Goal: Transaction & Acquisition: Purchase product/service

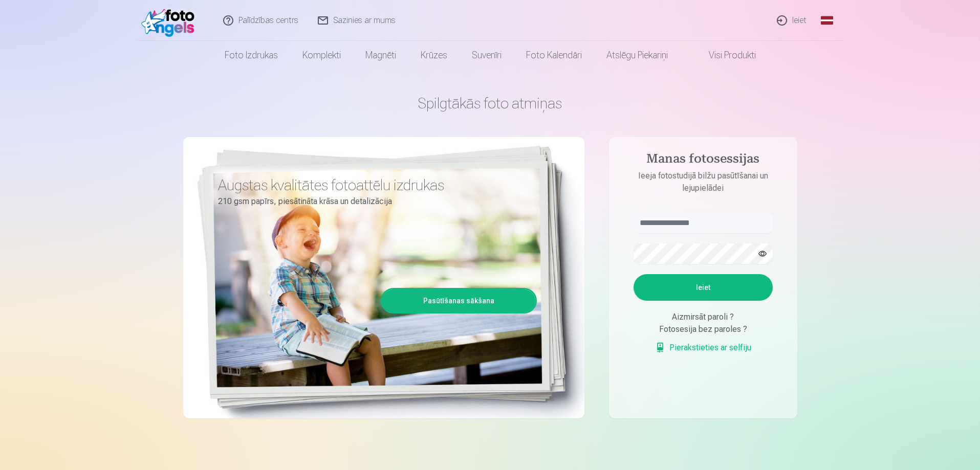
click at [800, 20] on link "Ieiet" at bounding box center [792, 20] width 49 height 41
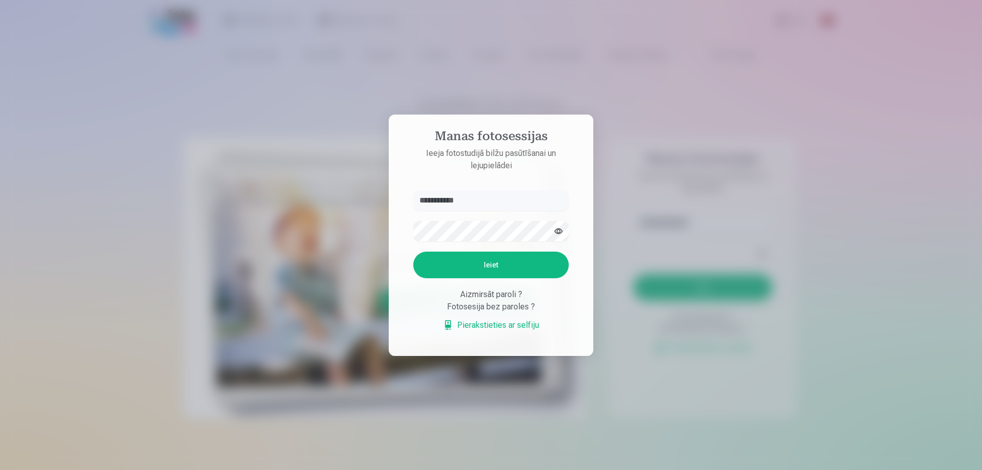
type input "**********"
click at [452, 242] on form "**********" at bounding box center [491, 265] width 176 height 151
click at [561, 229] on button "button" at bounding box center [558, 231] width 19 height 19
click at [479, 269] on button "Ieiet" at bounding box center [491, 265] width 156 height 27
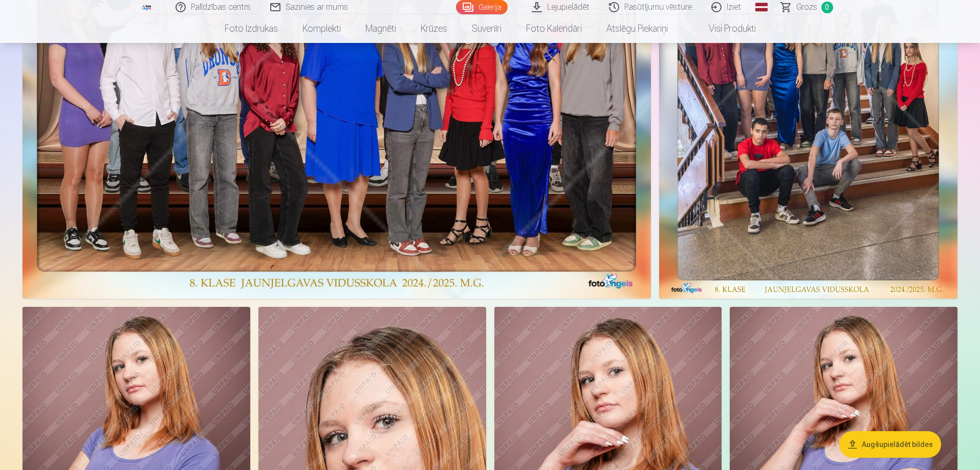
scroll to position [256, 0]
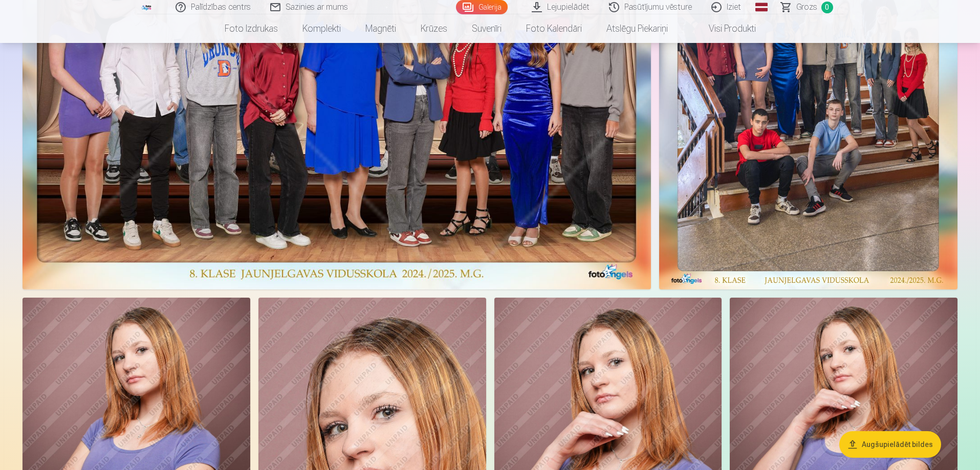
click at [881, 445] on button "Augšupielādēt bildes" at bounding box center [890, 444] width 102 height 27
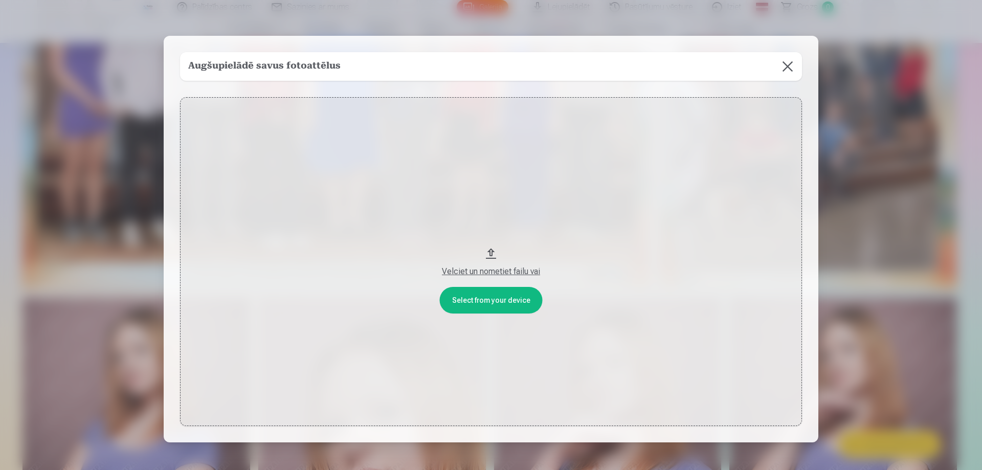
drag, startPoint x: 493, startPoint y: 47, endPoint x: 664, endPoint y: 70, distance: 171.9
click at [664, 70] on div "Augšupielādē savus fotoattēlus Select from your device Velciet un nometiet fail…" at bounding box center [491, 239] width 655 height 407
click at [491, 300] on button "Velciet un nometiet failu vai" at bounding box center [491, 261] width 622 height 329
click at [787, 65] on button at bounding box center [788, 66] width 29 height 29
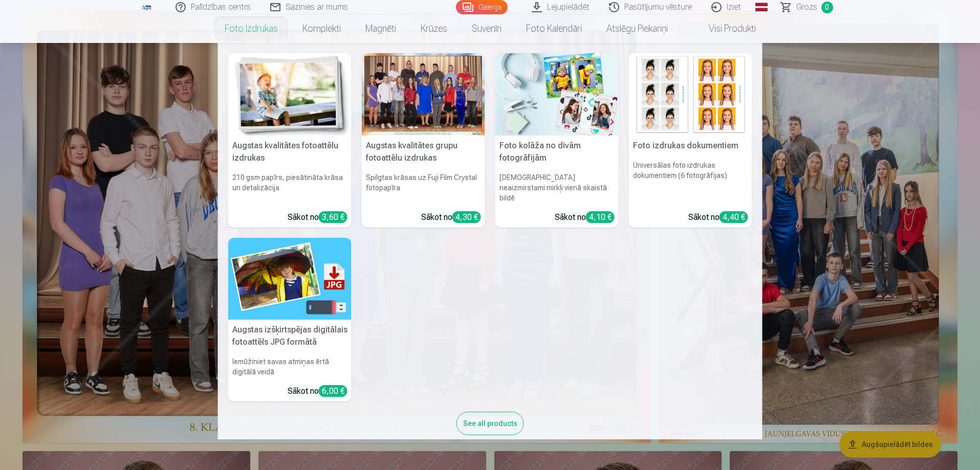
scroll to position [0, 0]
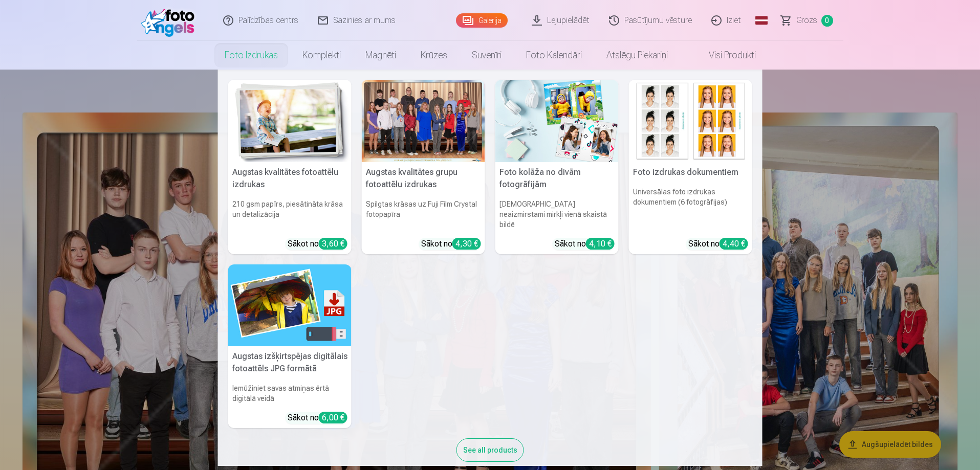
click at [125, 258] on nav "Augstas kvalitātes fotoattēlu izdrukas 210 gsm papīrs, piesātināta krāsa un det…" at bounding box center [490, 268] width 980 height 397
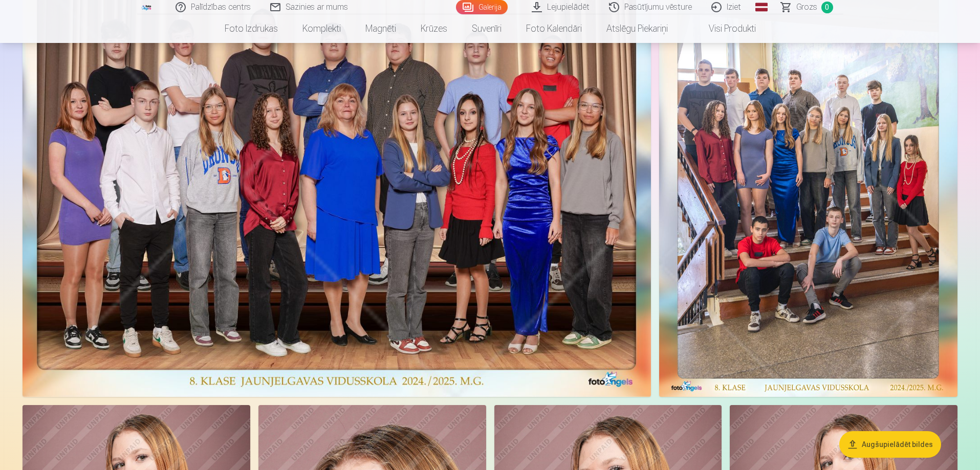
scroll to position [154, 0]
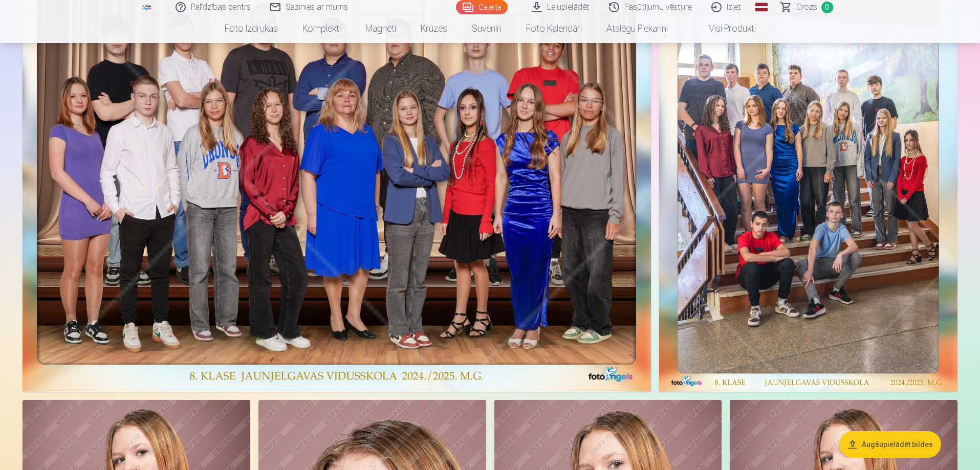
click at [420, 207] on img at bounding box center [337, 175] width 628 height 433
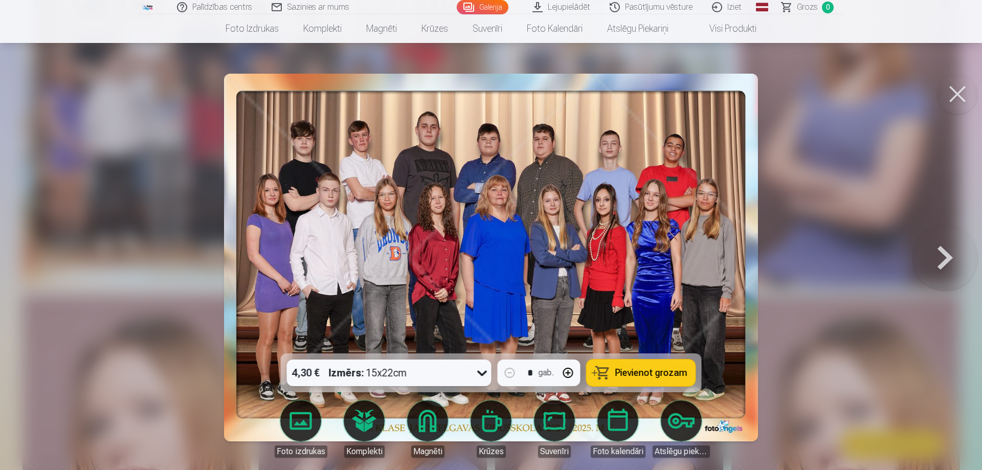
click at [961, 92] on button at bounding box center [957, 94] width 41 height 41
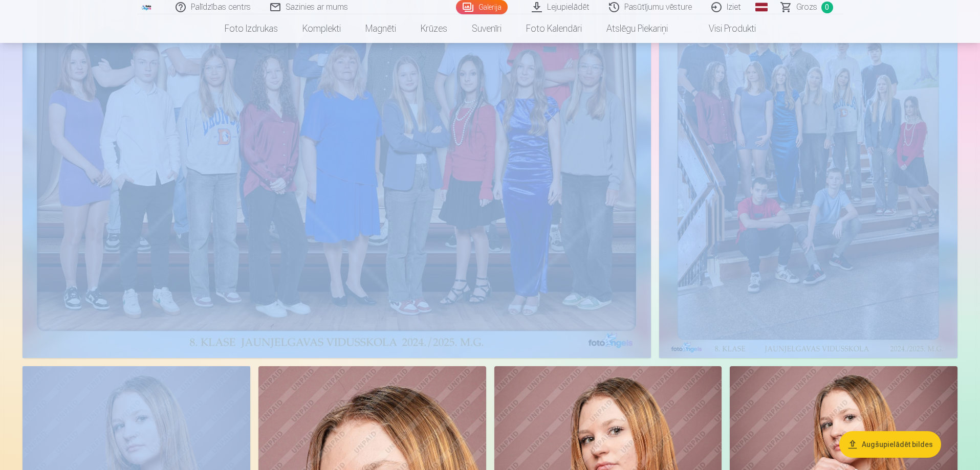
scroll to position [205, 0]
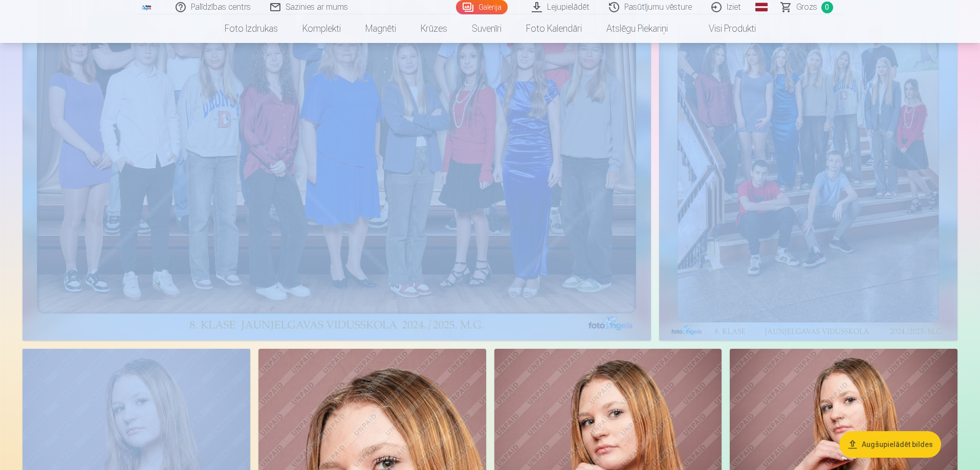
click at [326, 301] on img at bounding box center [337, 124] width 628 height 433
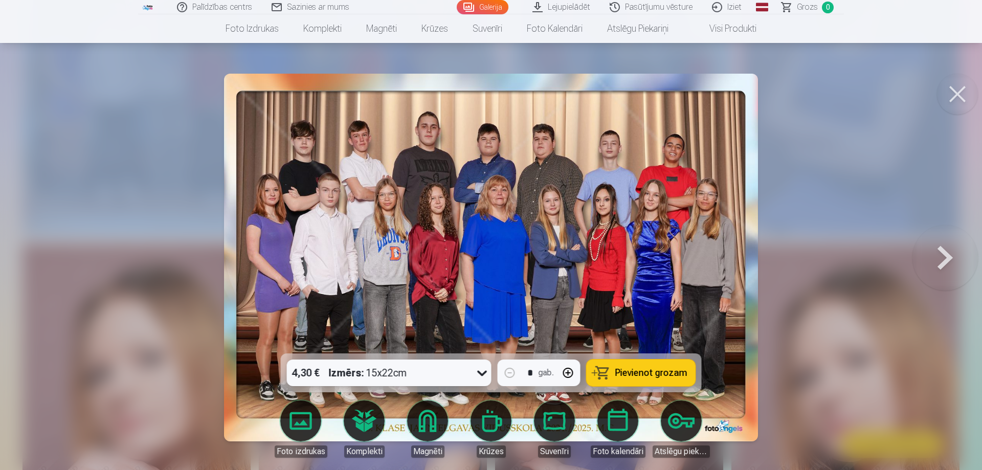
click at [961, 97] on button at bounding box center [957, 94] width 41 height 41
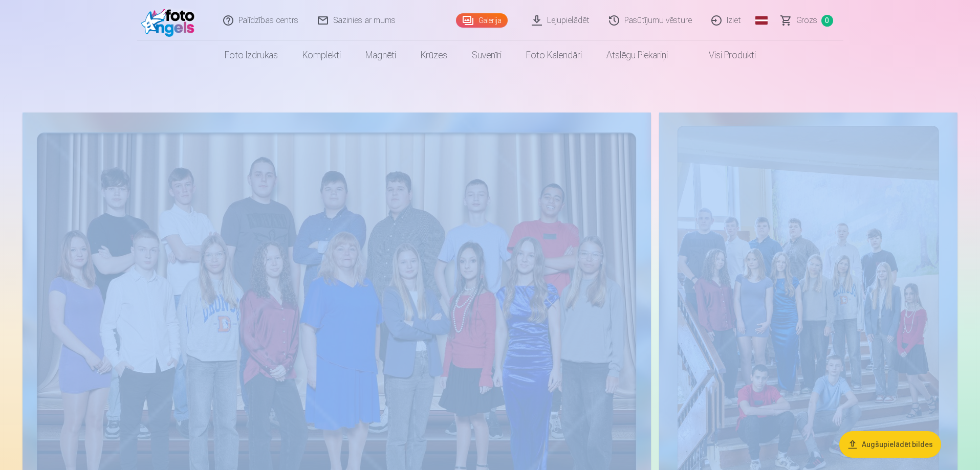
click at [780, 288] on img at bounding box center [808, 329] width 298 height 433
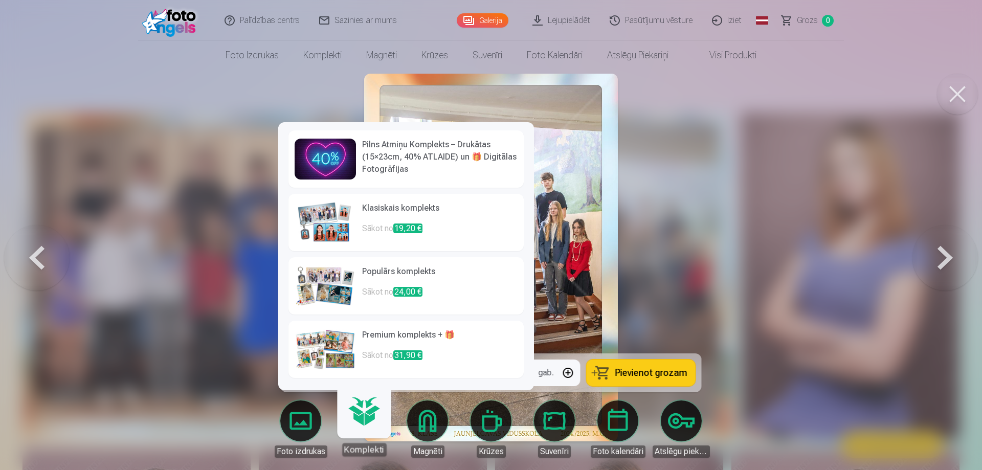
click at [143, 308] on div at bounding box center [491, 235] width 982 height 470
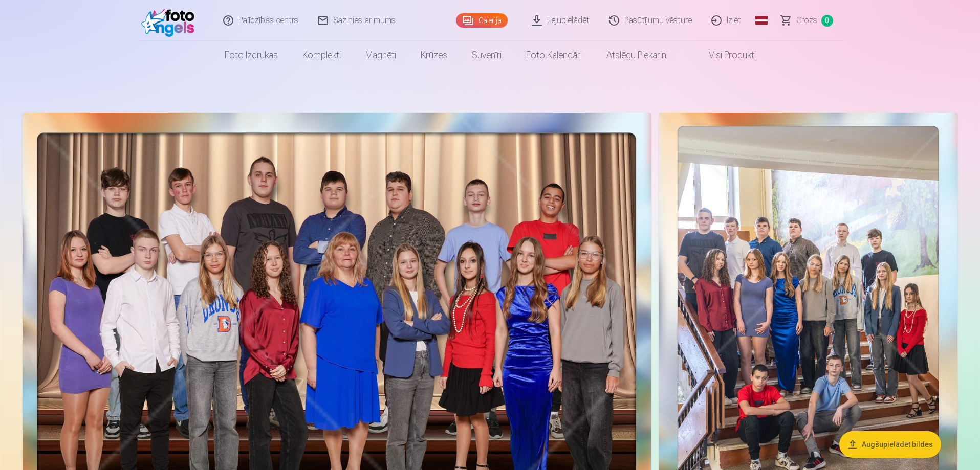
click at [656, 24] on link "Pasūtījumu vēsture" at bounding box center [651, 20] width 102 height 41
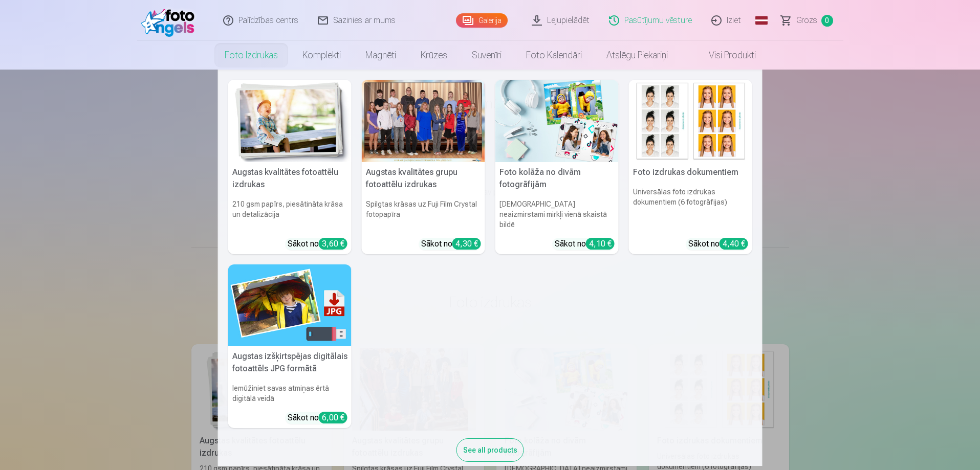
click at [255, 48] on link "Foto izdrukas" at bounding box center [251, 55] width 78 height 29
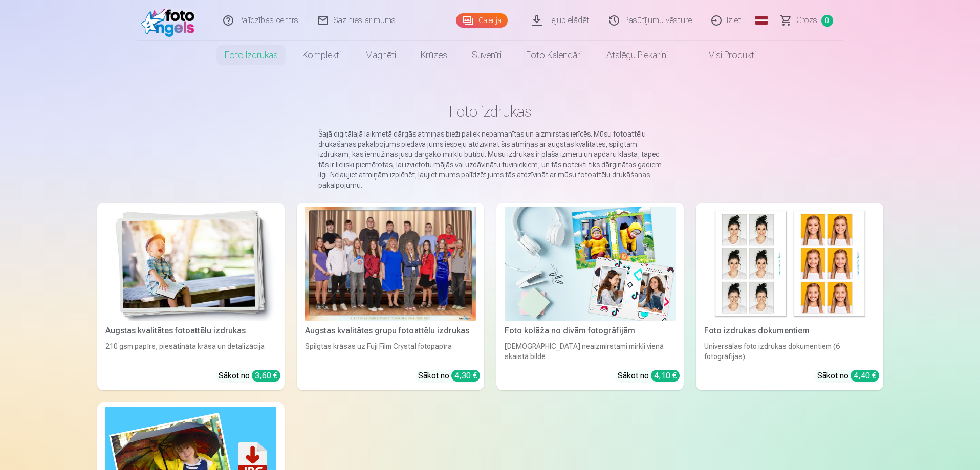
click at [491, 21] on link "Galerija" at bounding box center [482, 20] width 52 height 14
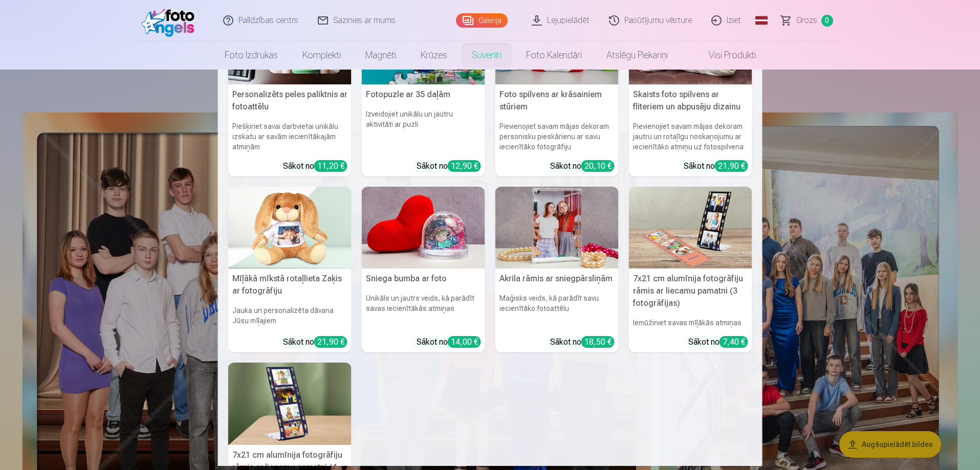
scroll to position [195, 0]
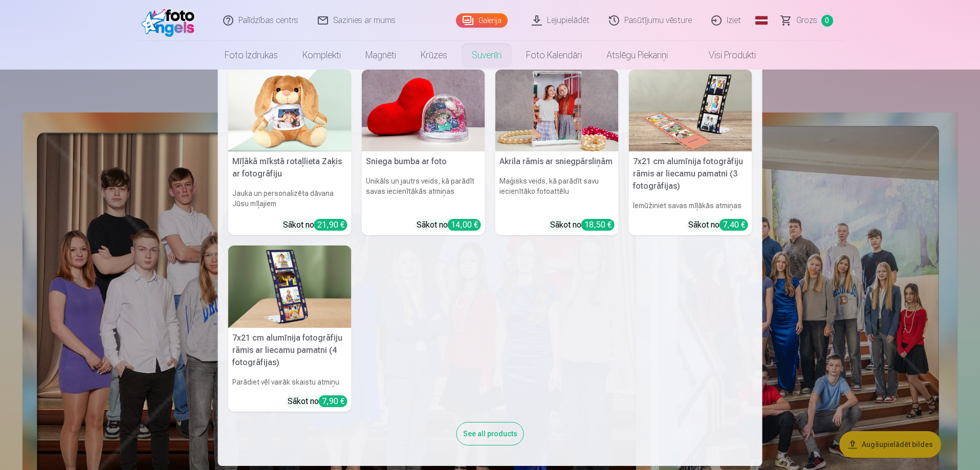
click at [70, 202] on nav "Personalizēts peles paliktnis ar fotoattēlu Piešķiriet savai darbvietai unikālu…" at bounding box center [490, 268] width 980 height 397
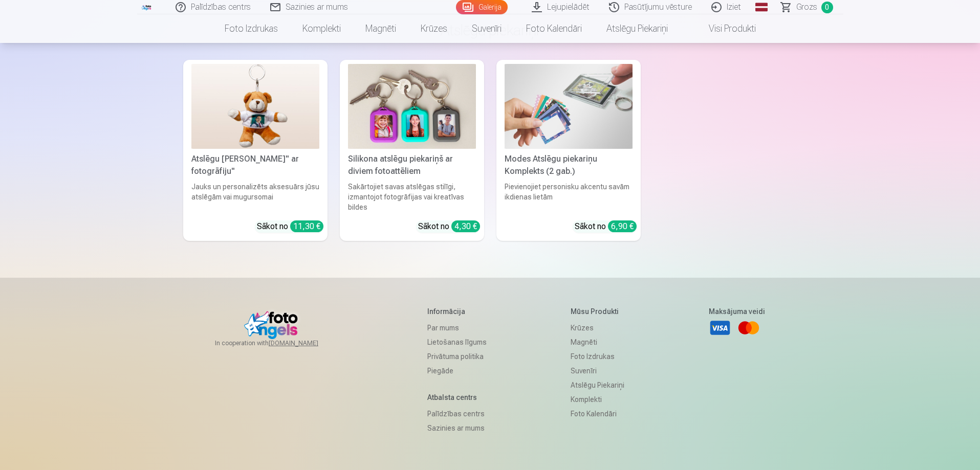
scroll to position [5600, 0]
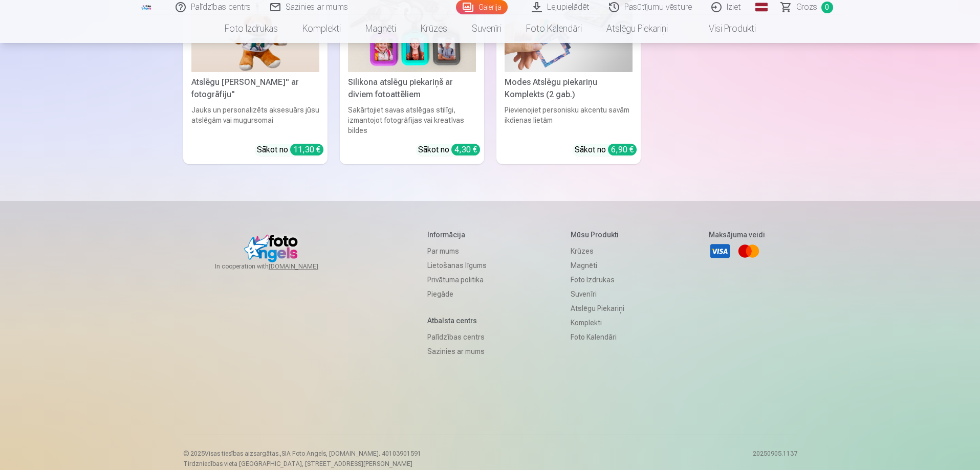
click at [264, 232] on img at bounding box center [273, 246] width 59 height 33
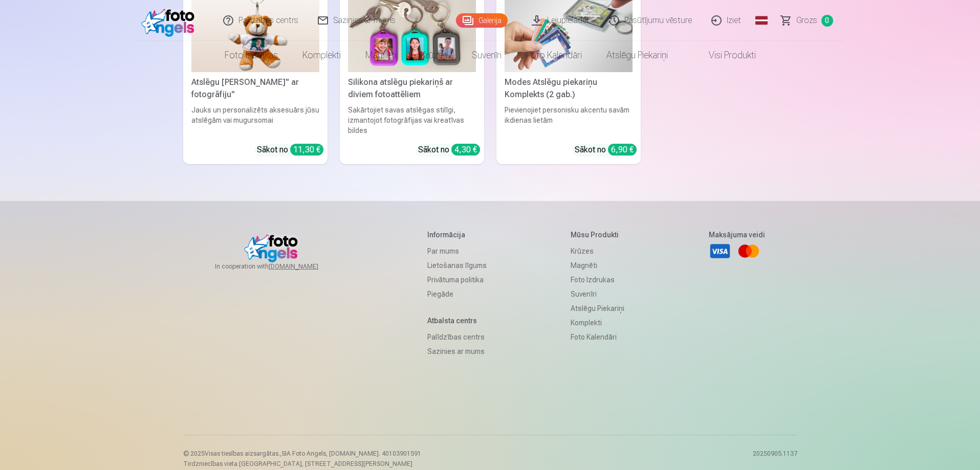
scroll to position [0, 0]
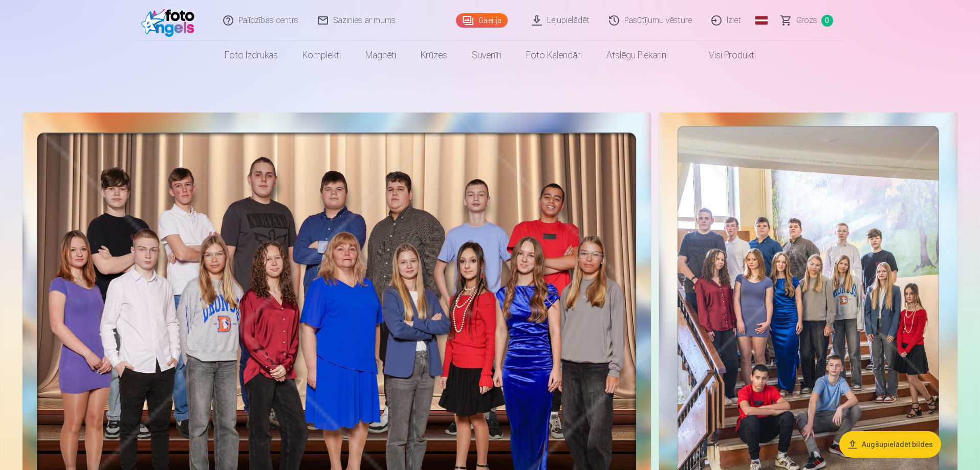
click at [444, 278] on img at bounding box center [337, 329] width 628 height 433
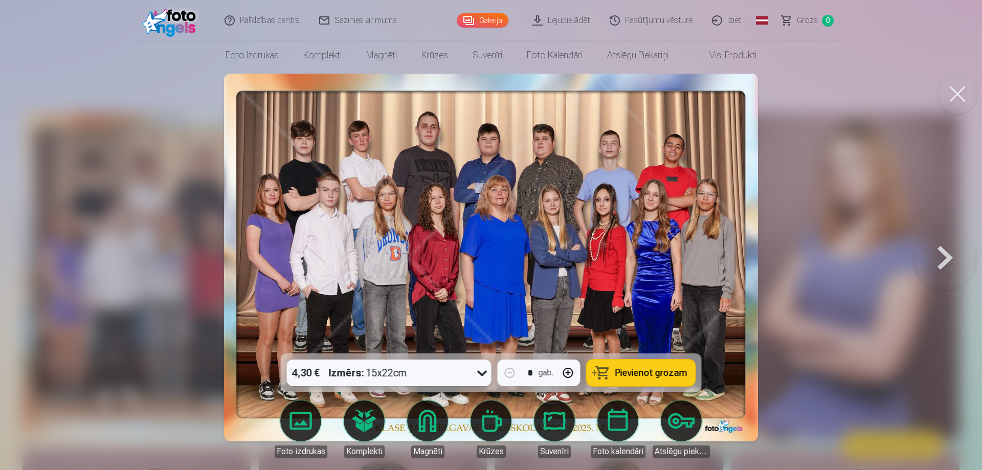
click at [969, 94] on button at bounding box center [957, 94] width 41 height 41
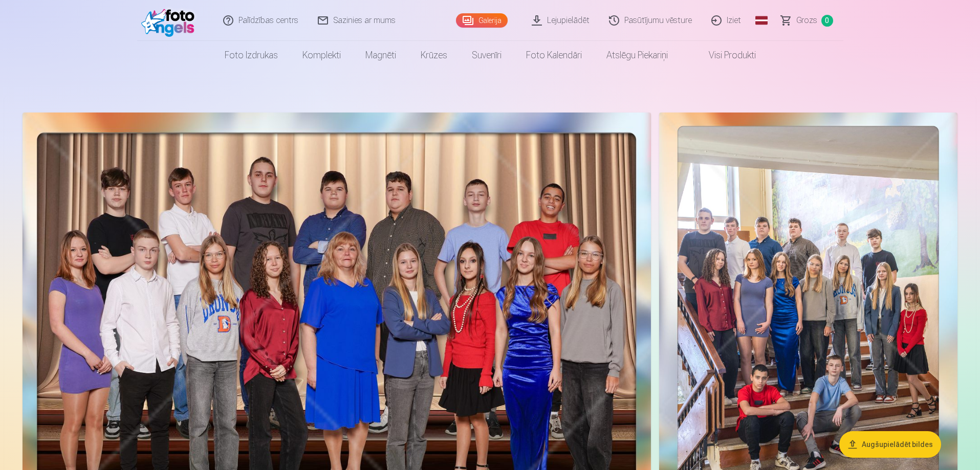
click at [574, 26] on link "Lejupielādēt" at bounding box center [560, 20] width 77 height 41
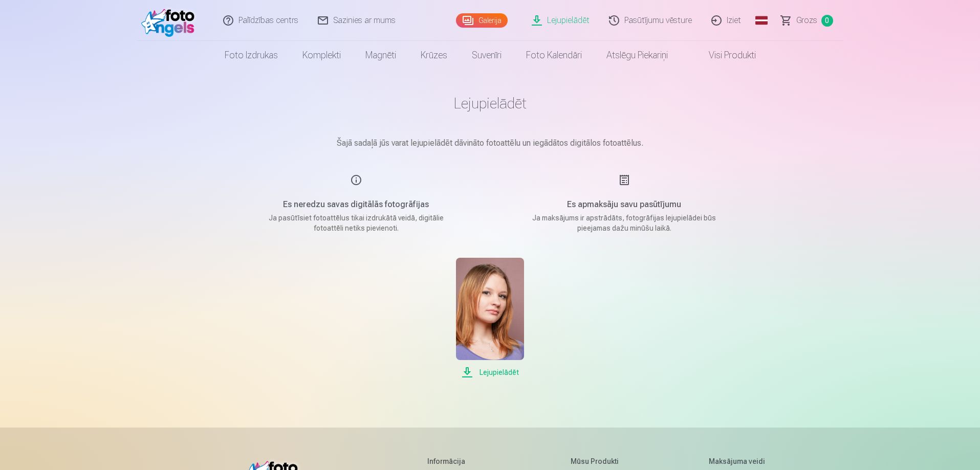
click at [485, 373] on span "Lejupielādēt" at bounding box center [490, 372] width 68 height 12
drag, startPoint x: 50, startPoint y: 191, endPoint x: 180, endPoint y: 31, distance: 207.0
click at [180, 31] on img at bounding box center [170, 20] width 59 height 33
click at [809, 18] on span "Grozs" at bounding box center [806, 20] width 21 height 12
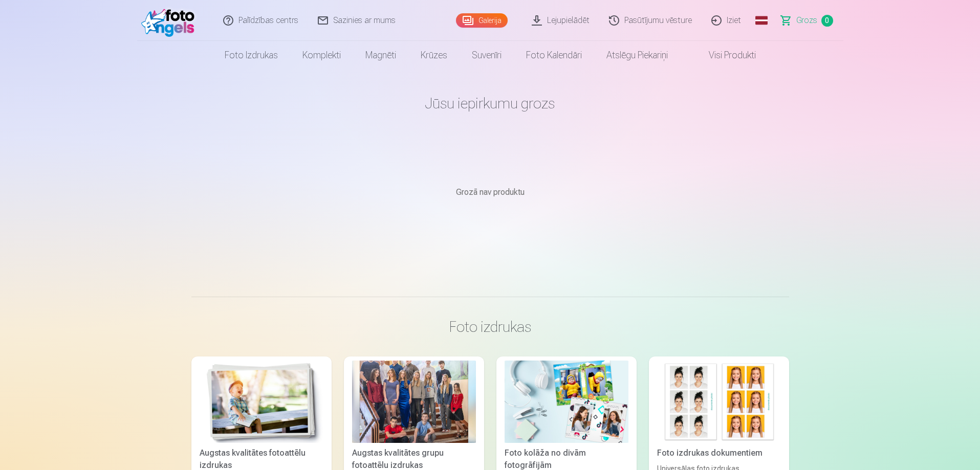
click at [243, 56] on link "Foto izdrukas" at bounding box center [251, 55] width 78 height 29
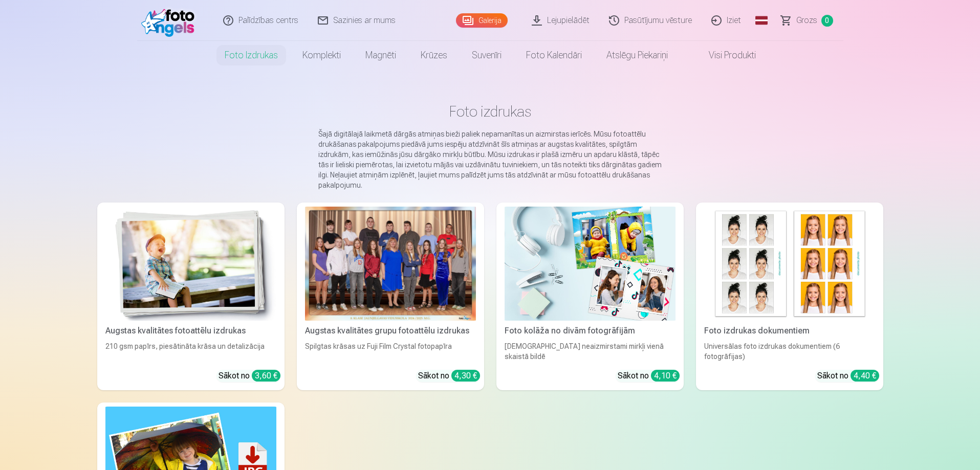
click at [184, 34] on img at bounding box center [170, 20] width 59 height 33
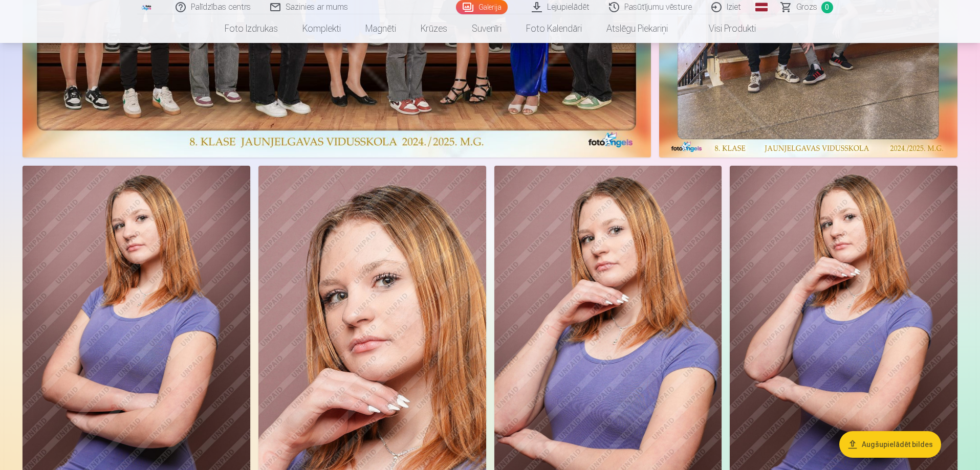
scroll to position [205, 0]
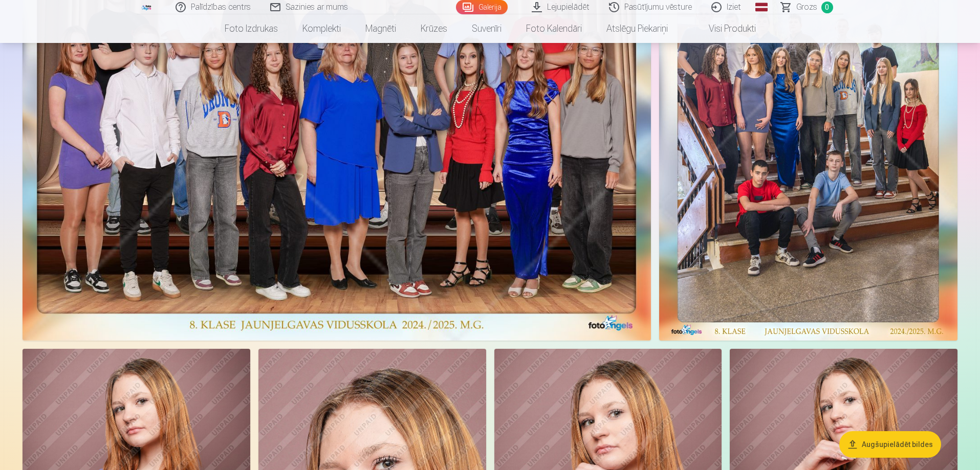
click at [165, 180] on img at bounding box center [337, 124] width 628 height 433
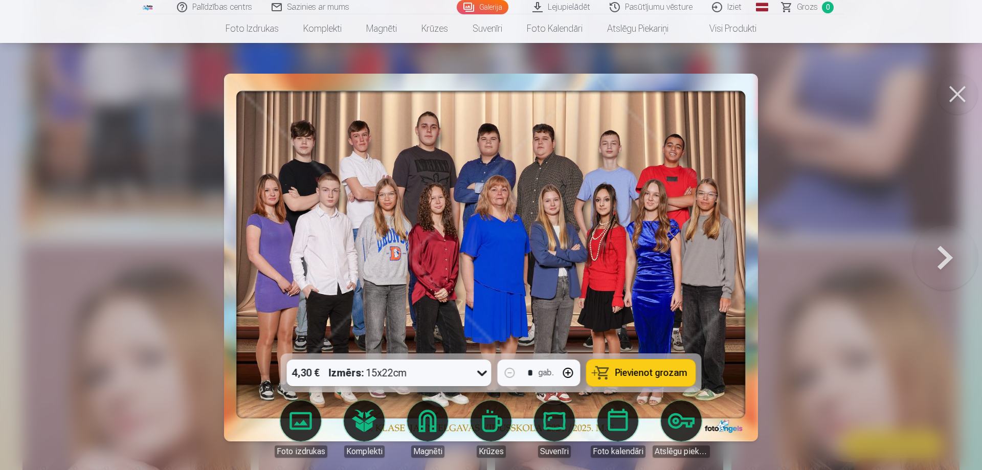
click at [480, 371] on icon at bounding box center [482, 373] width 16 height 16
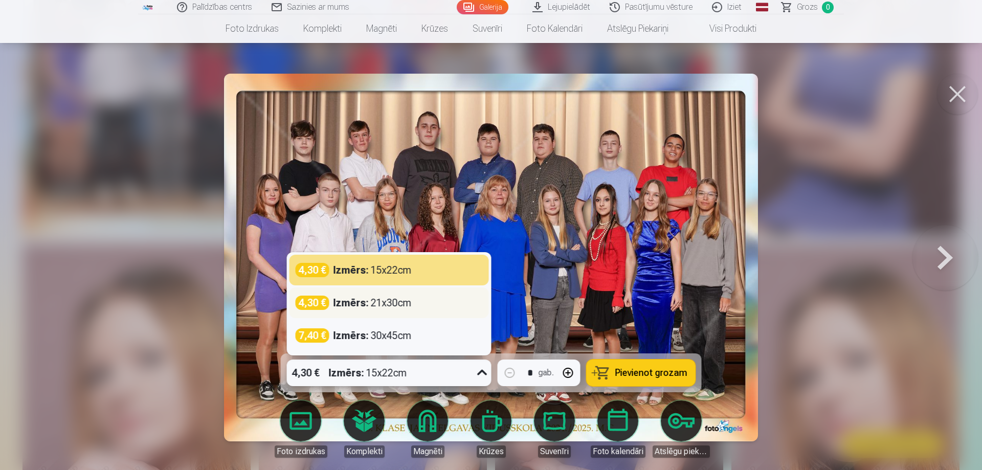
click at [395, 309] on div "Izmērs : 21x30cm" at bounding box center [373, 303] width 78 height 14
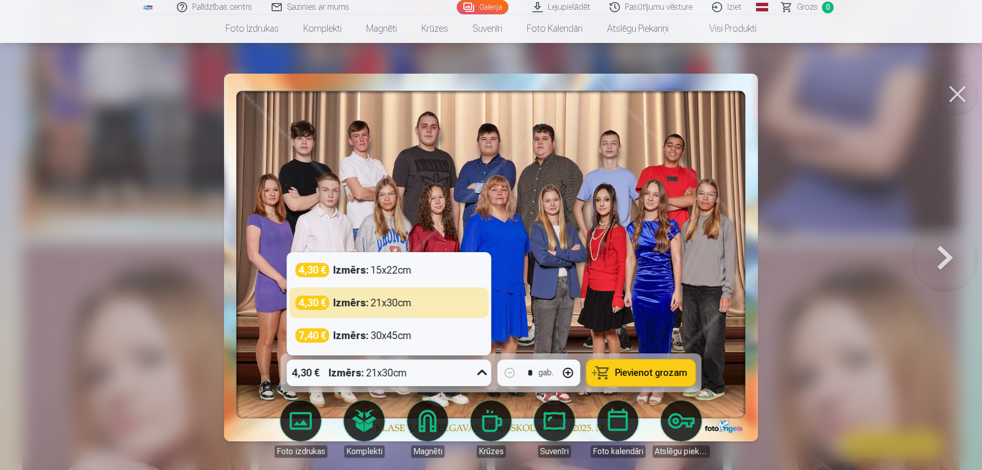
click at [487, 373] on icon at bounding box center [482, 373] width 16 height 16
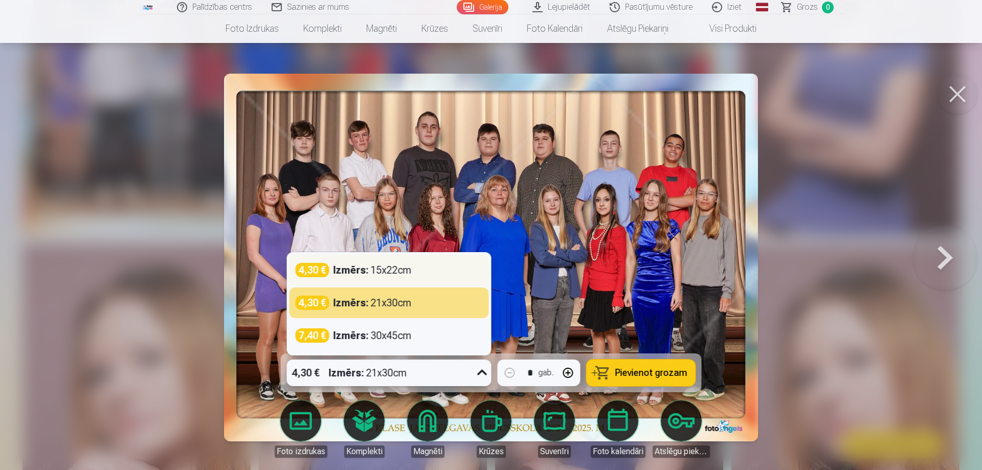
click at [414, 276] on div "4,30 € Izmērs : 15x22cm" at bounding box center [389, 270] width 187 height 14
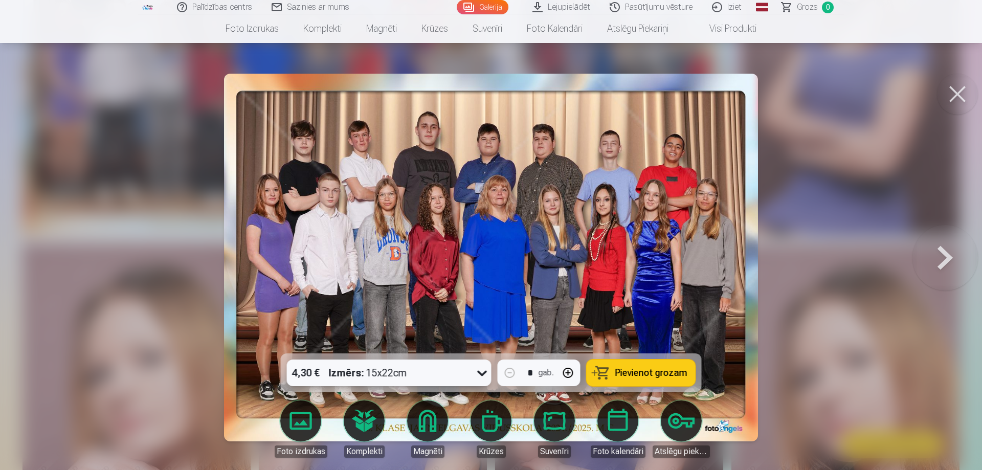
click at [669, 375] on span "Pievienot grozam" at bounding box center [652, 372] width 72 height 9
click at [956, 89] on button at bounding box center [957, 94] width 41 height 41
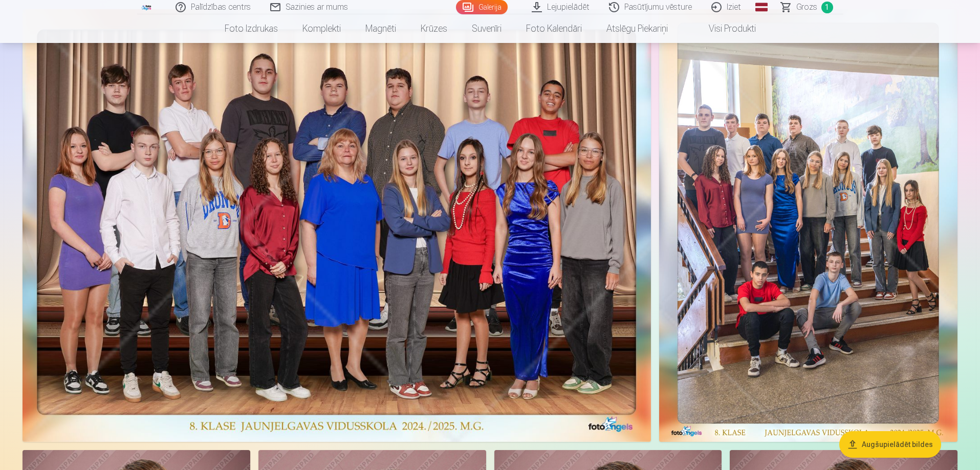
scroll to position [102, 0]
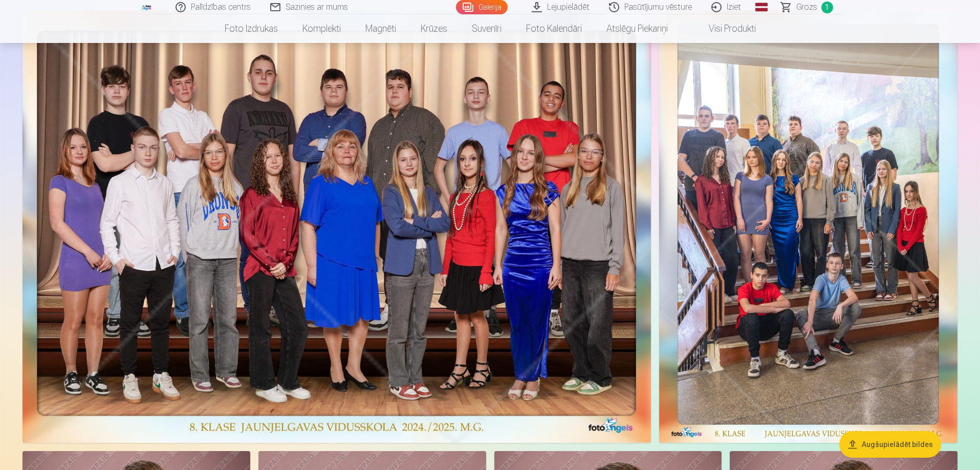
click at [850, 270] on img at bounding box center [808, 226] width 298 height 433
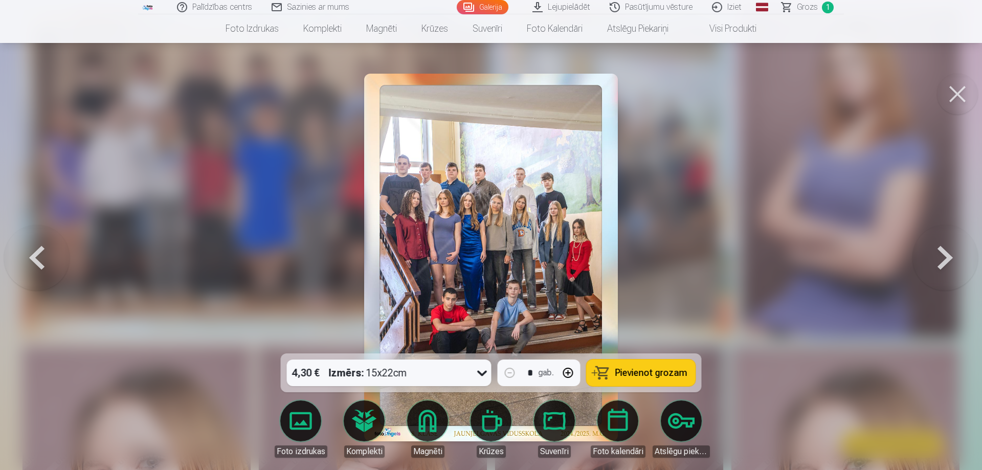
click at [640, 380] on button "Pievienot grozam" at bounding box center [641, 373] width 109 height 27
click at [959, 94] on button at bounding box center [957, 94] width 41 height 41
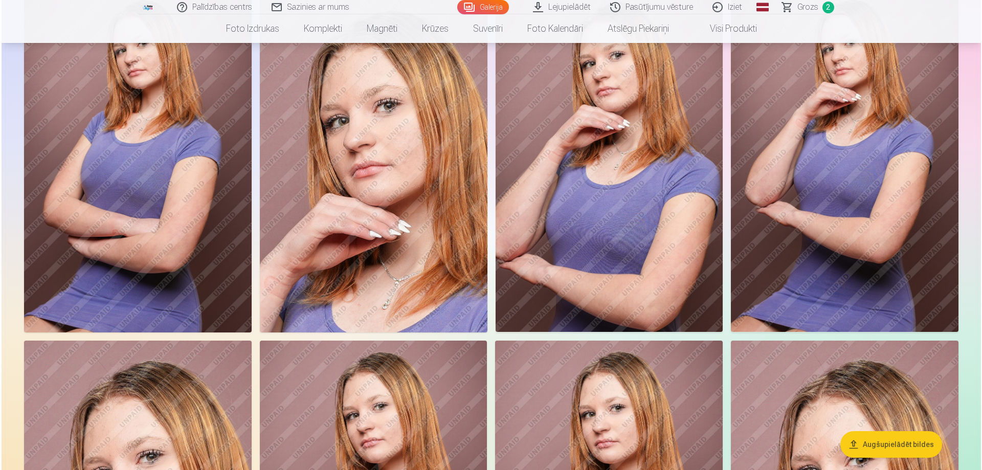
scroll to position [614, 0]
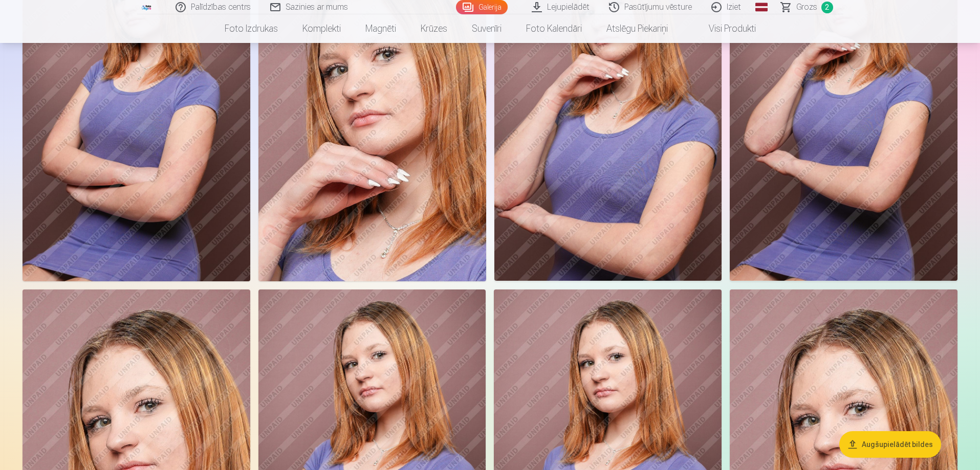
click at [104, 130] on img at bounding box center [137, 110] width 228 height 341
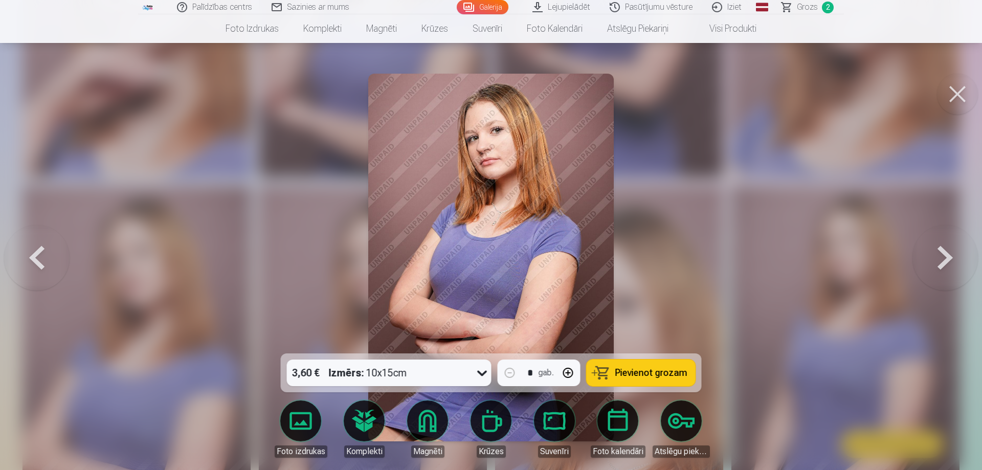
click at [658, 378] on span "Pievienot grozam" at bounding box center [652, 372] width 72 height 9
click at [947, 264] on button at bounding box center [945, 257] width 65 height 171
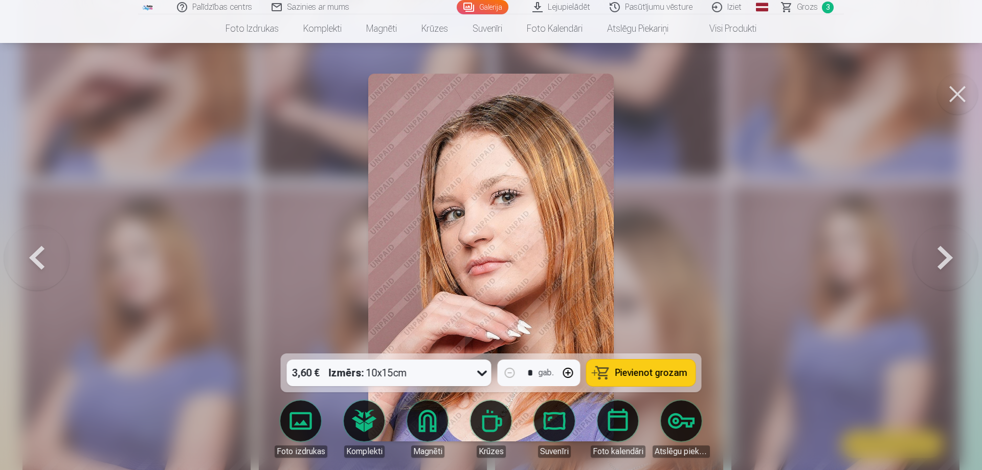
click at [947, 264] on button at bounding box center [945, 257] width 65 height 171
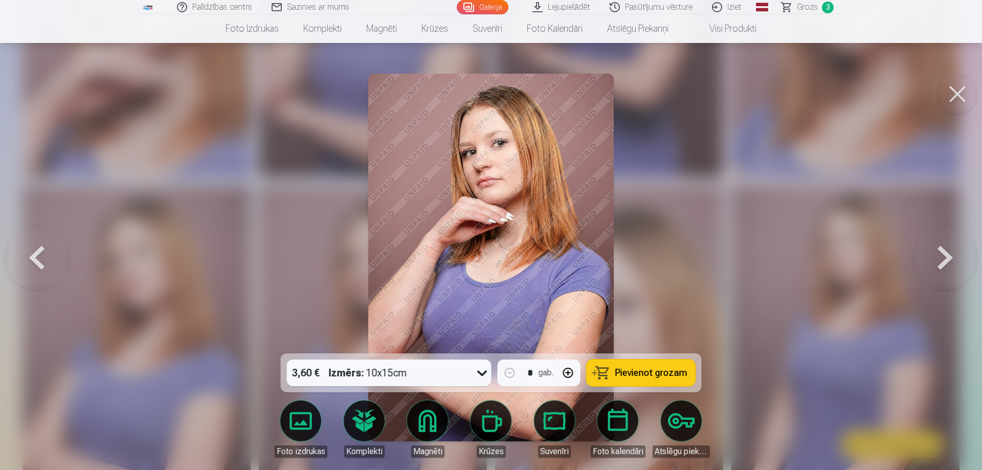
click at [947, 264] on button at bounding box center [945, 257] width 65 height 171
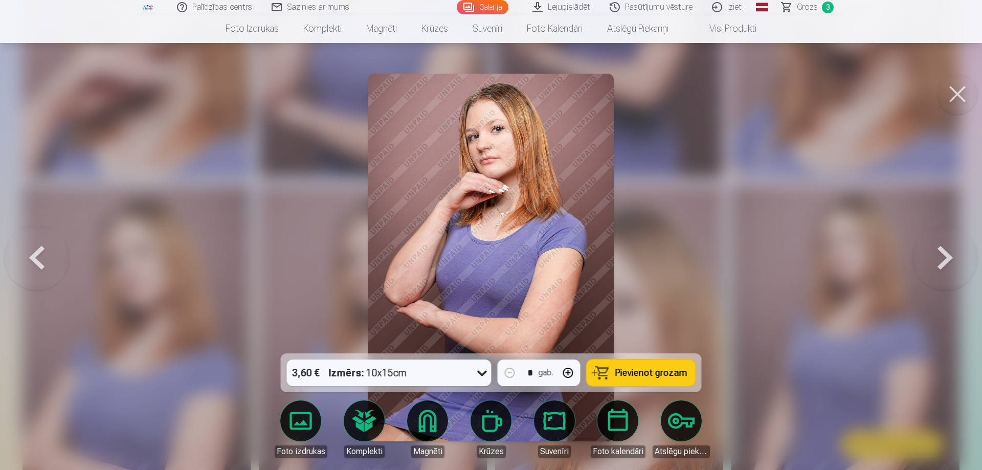
click at [41, 253] on button at bounding box center [36, 257] width 65 height 171
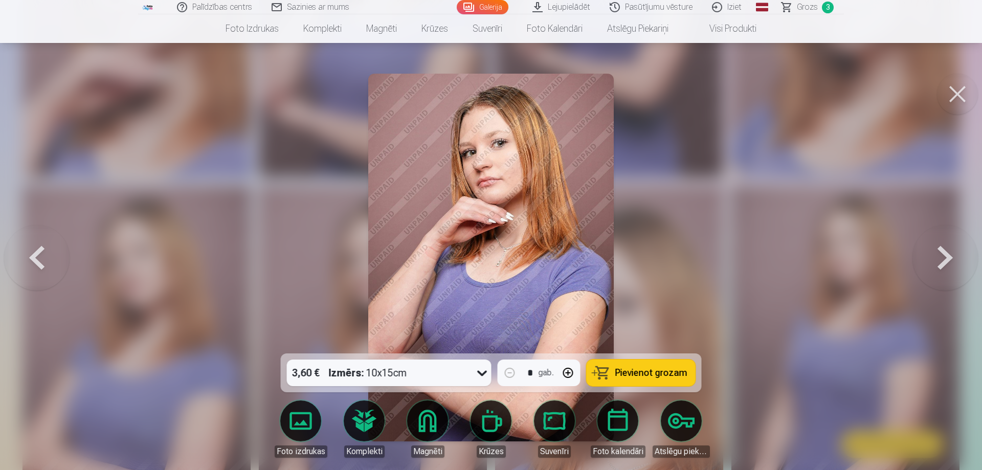
click at [673, 368] on span "Pievienot grozam" at bounding box center [652, 372] width 72 height 9
click at [949, 260] on button at bounding box center [945, 257] width 65 height 171
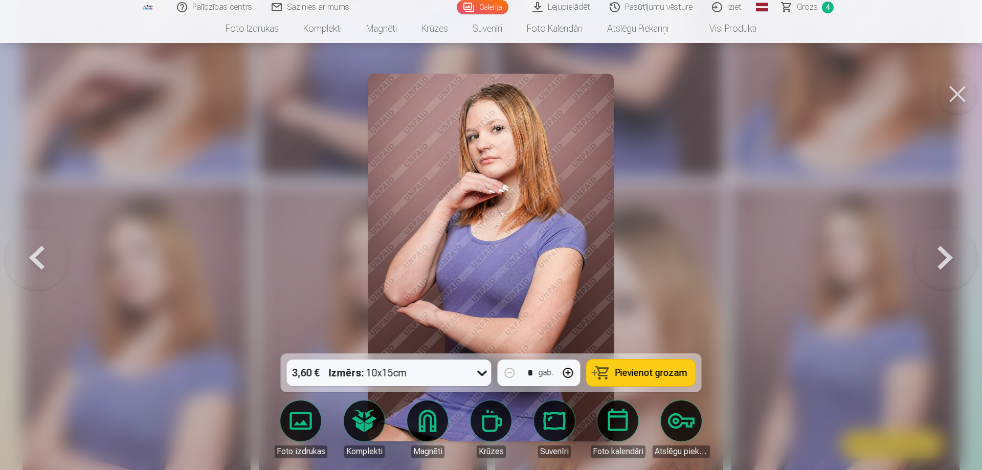
click at [949, 260] on button at bounding box center [945, 257] width 65 height 171
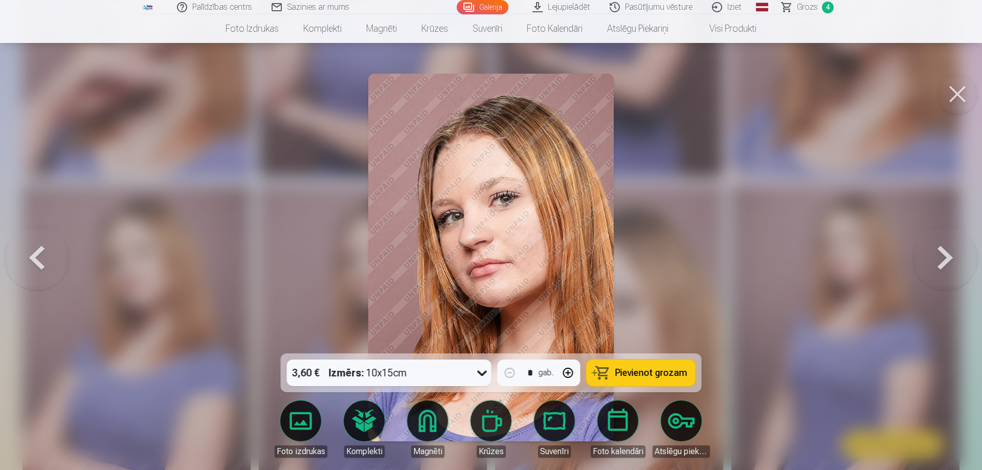
click at [949, 260] on button at bounding box center [945, 257] width 65 height 171
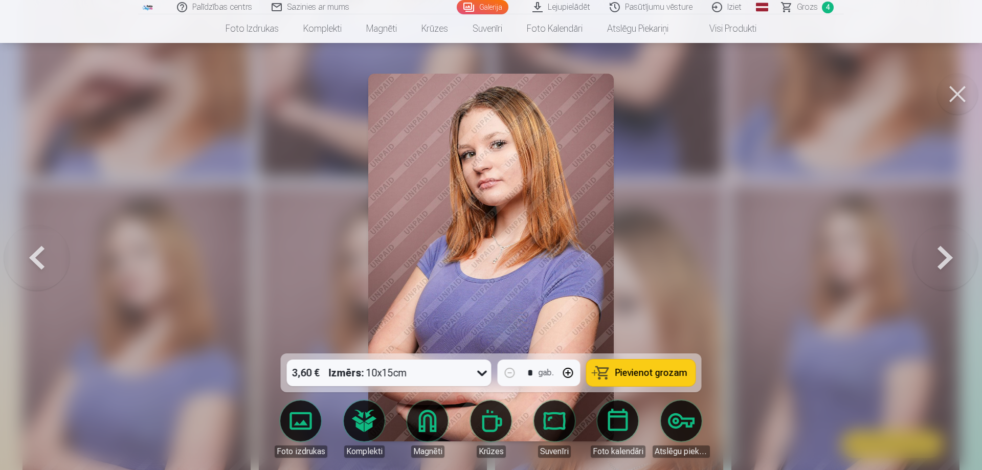
click at [949, 259] on button at bounding box center [945, 257] width 65 height 171
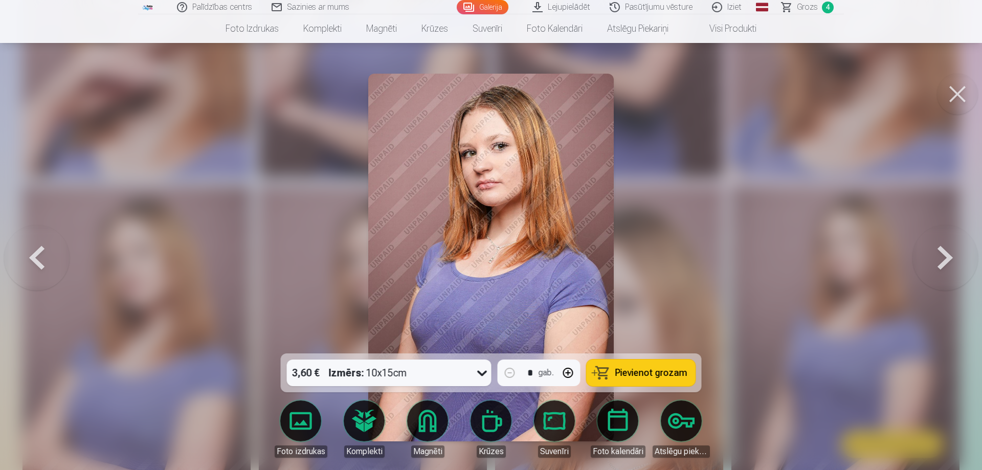
click at [950, 259] on button at bounding box center [945, 257] width 65 height 171
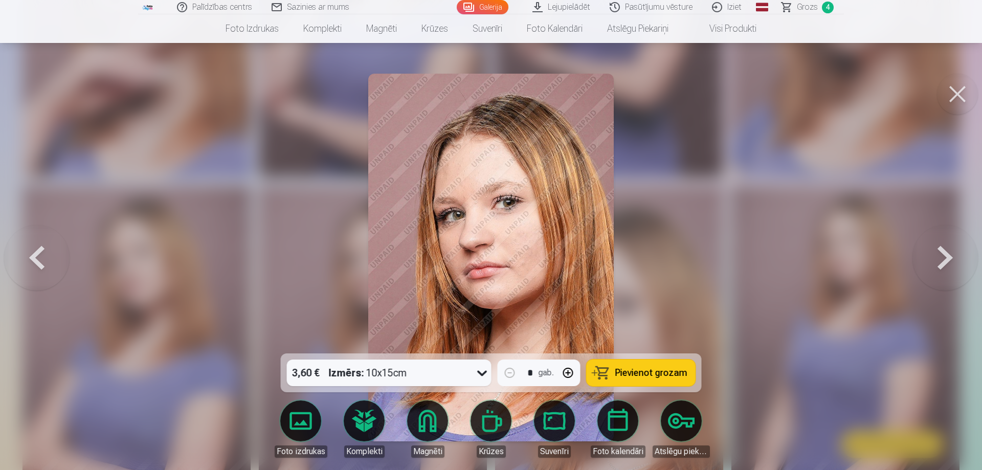
click at [950, 259] on button at bounding box center [945, 257] width 65 height 171
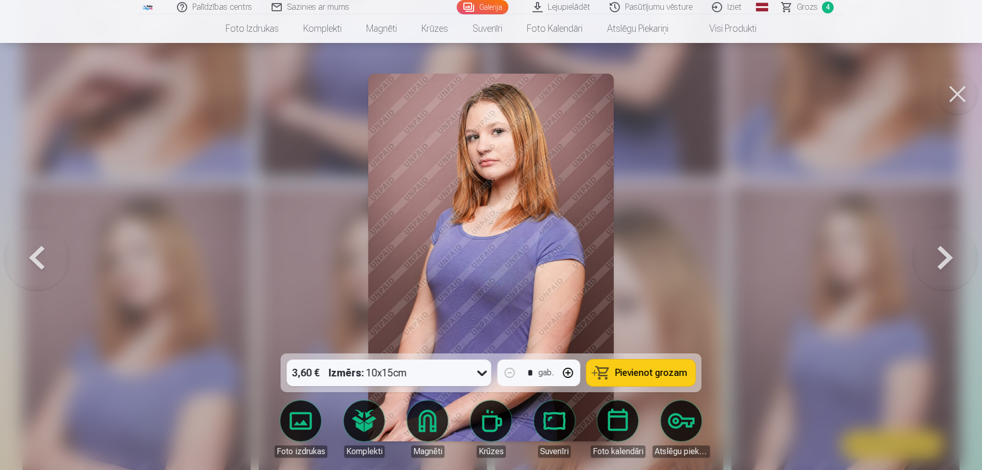
click at [950, 259] on button at bounding box center [945, 257] width 65 height 171
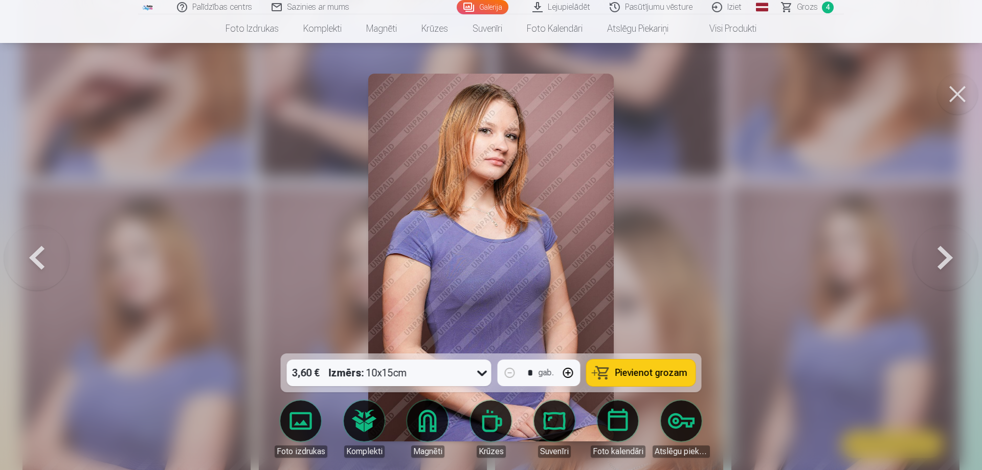
click at [951, 259] on button at bounding box center [945, 257] width 65 height 171
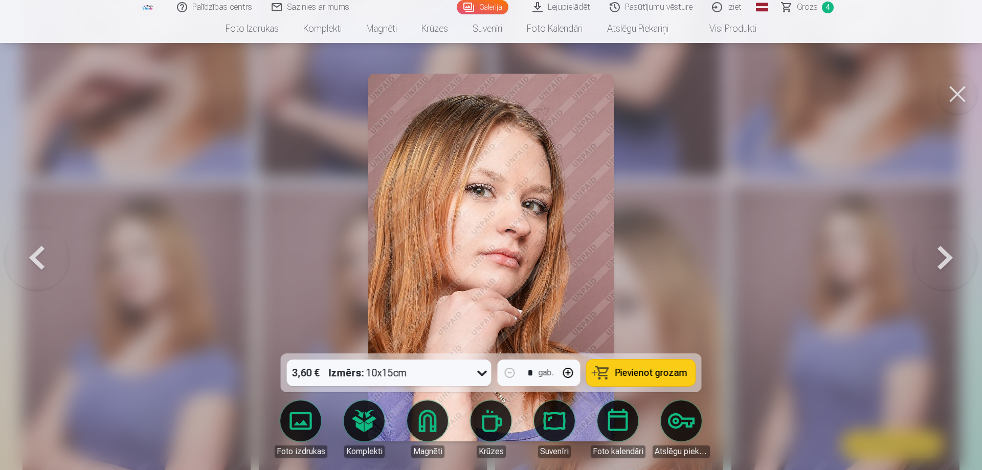
click at [951, 259] on button at bounding box center [945, 257] width 65 height 171
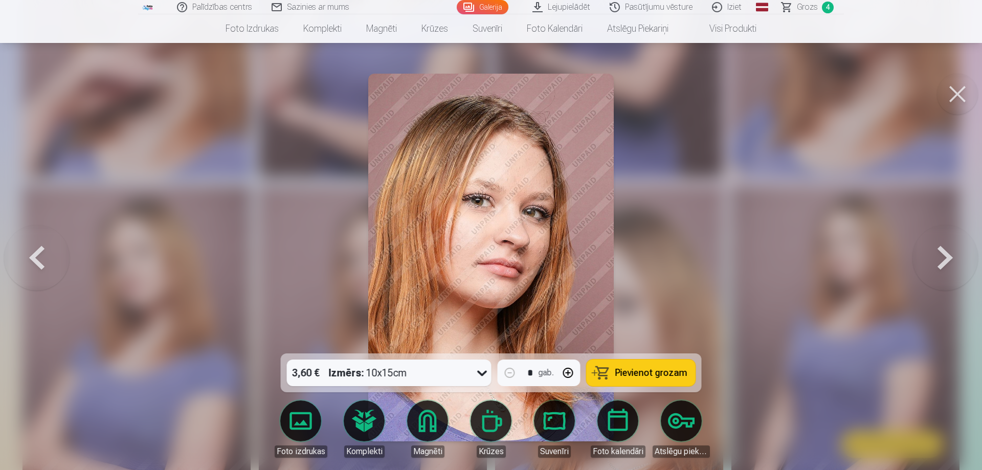
click at [951, 259] on button at bounding box center [945, 257] width 65 height 171
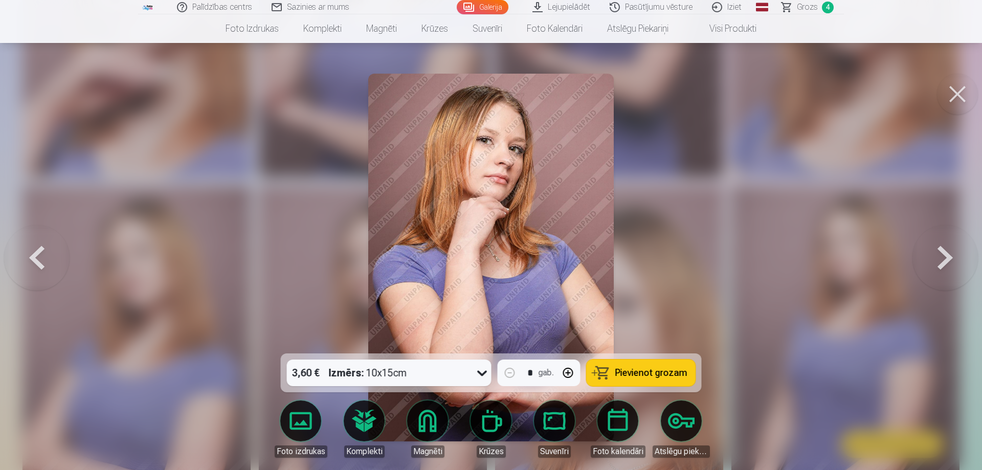
click at [951, 259] on button at bounding box center [945, 257] width 65 height 171
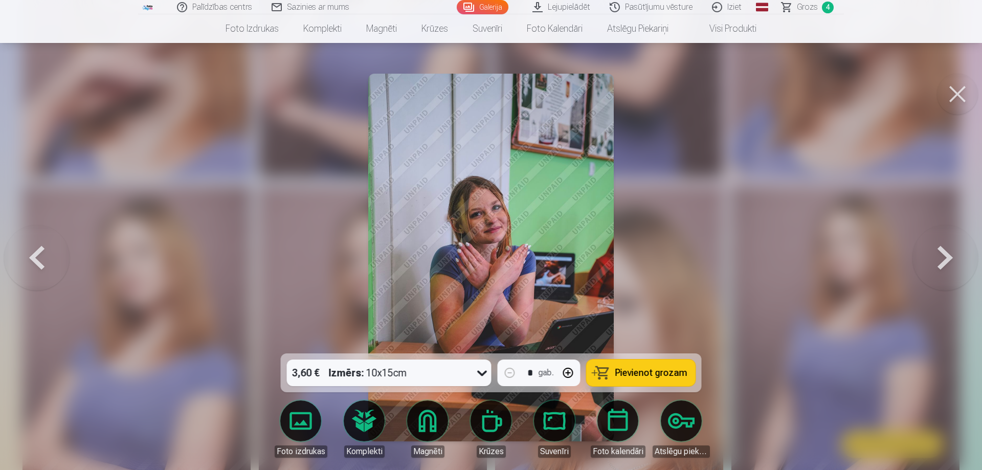
click at [951, 259] on button at bounding box center [945, 257] width 65 height 171
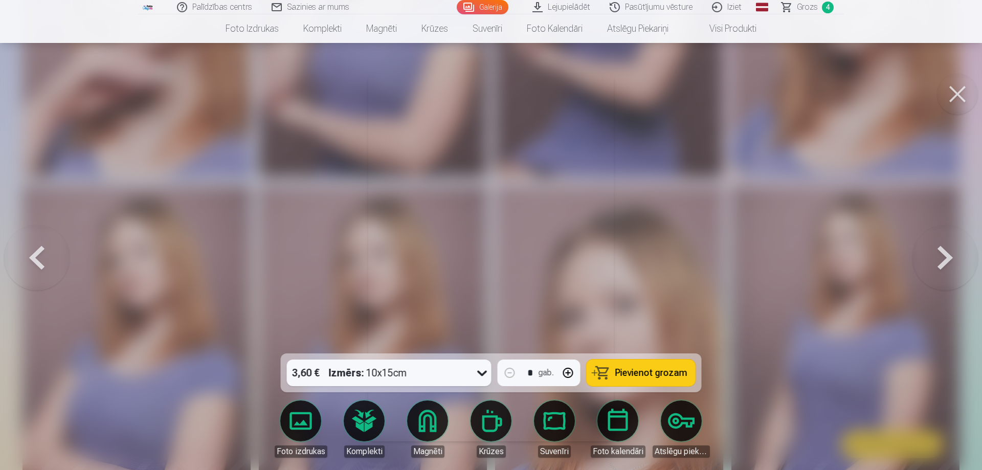
click at [950, 261] on button at bounding box center [945, 257] width 65 height 171
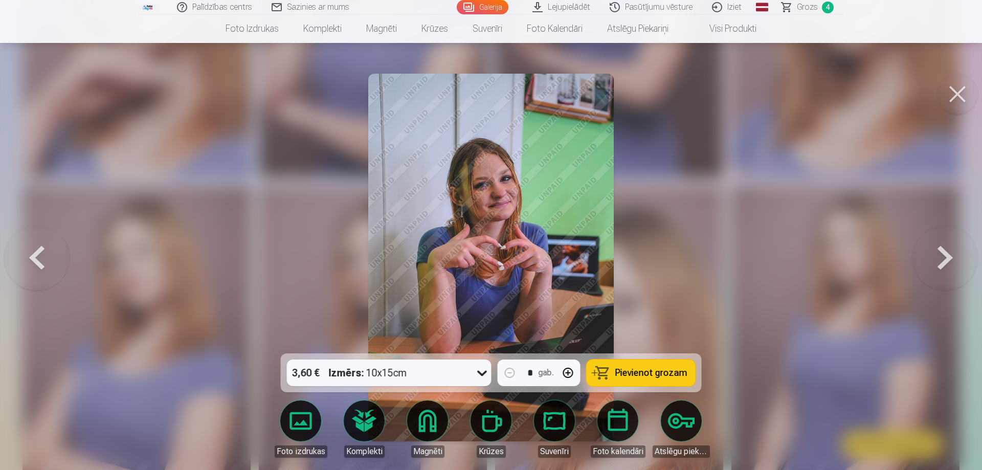
click at [950, 261] on button at bounding box center [945, 257] width 65 height 171
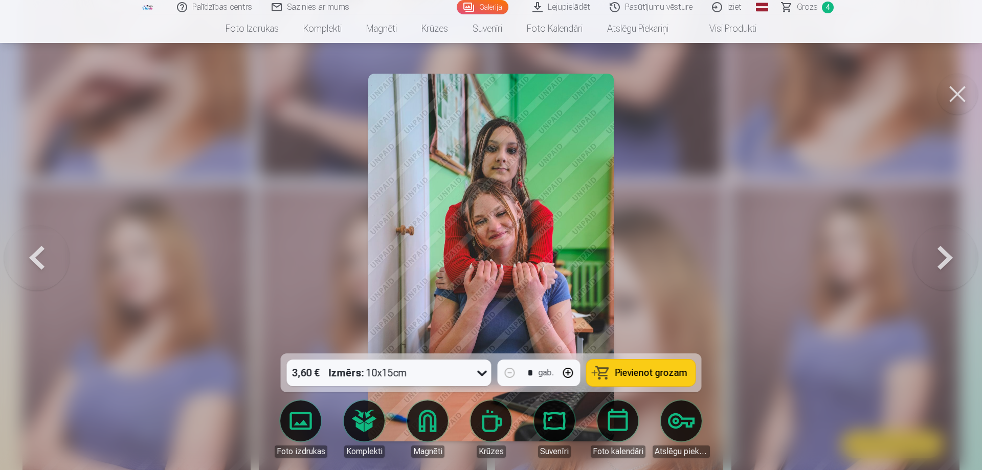
click at [642, 369] on span "Pievienot grozam" at bounding box center [652, 372] width 72 height 9
drag, startPoint x: 643, startPoint y: 369, endPoint x: 945, endPoint y: 253, distance: 323.5
click at [945, 253] on button at bounding box center [945, 257] width 65 height 171
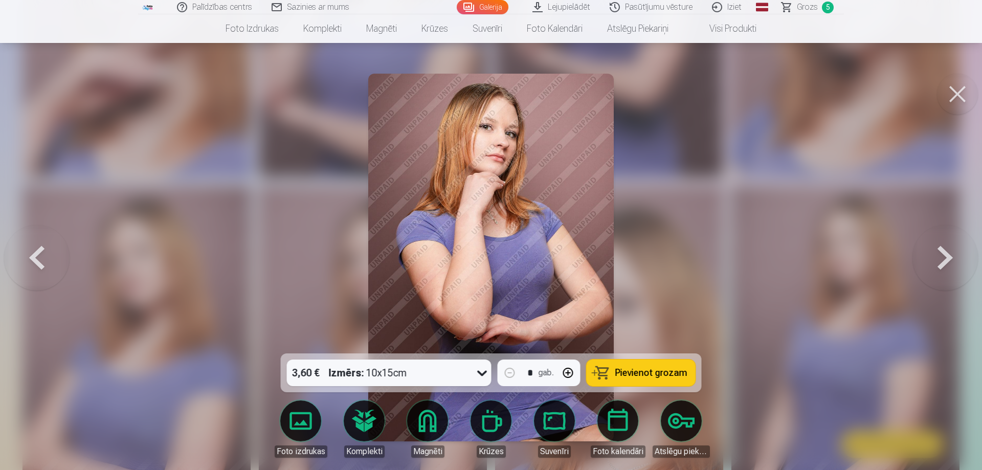
click at [945, 253] on button at bounding box center [945, 257] width 65 height 171
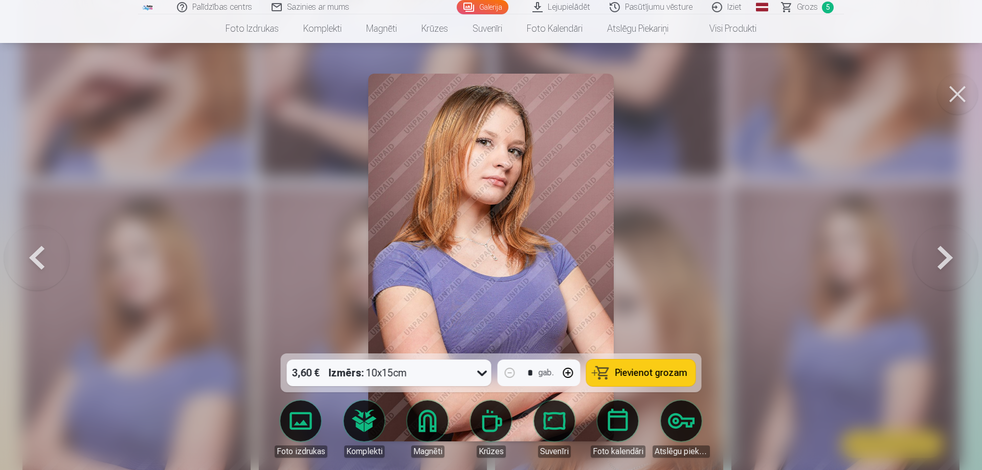
click at [945, 253] on button at bounding box center [945, 257] width 65 height 171
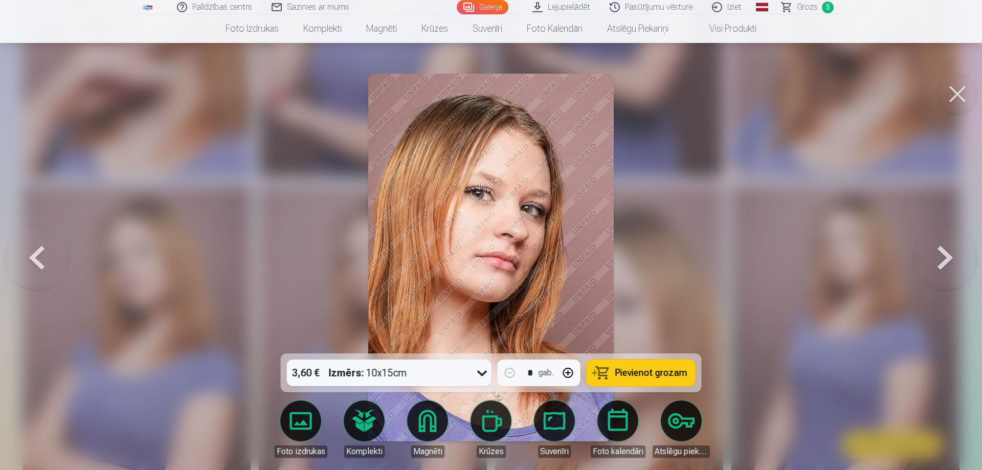
click at [945, 253] on button at bounding box center [945, 257] width 65 height 171
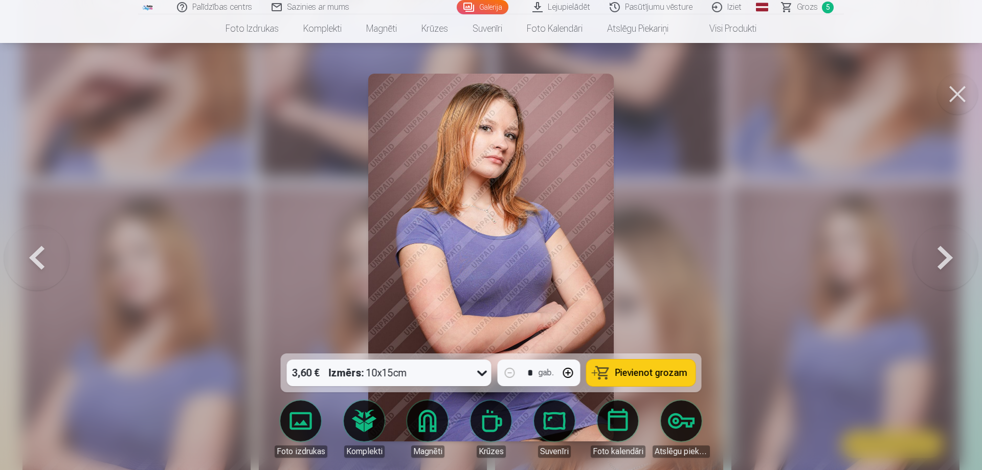
click at [945, 253] on button at bounding box center [945, 257] width 65 height 171
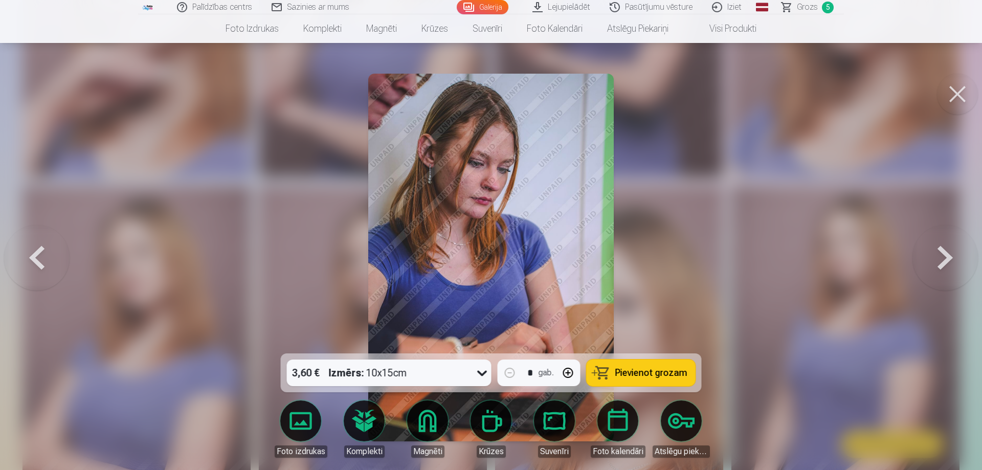
click at [945, 253] on button at bounding box center [945, 257] width 65 height 171
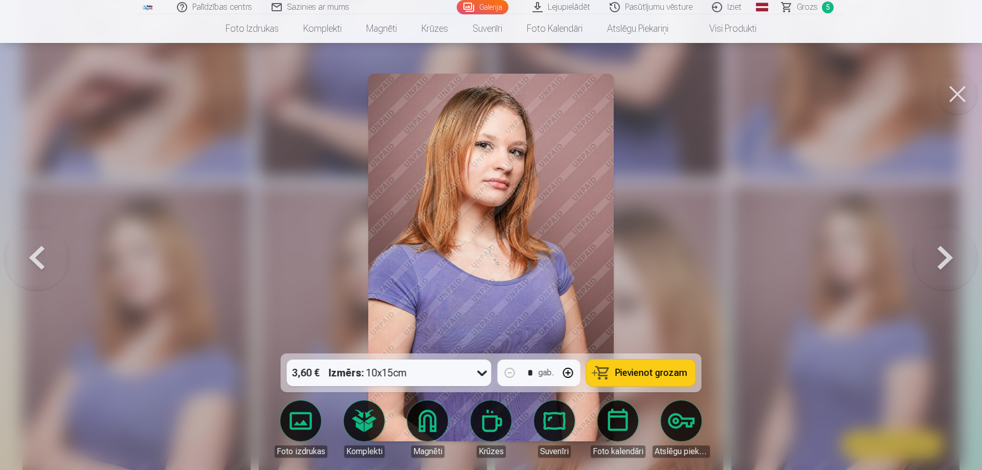
click at [37, 244] on button at bounding box center [36, 257] width 65 height 171
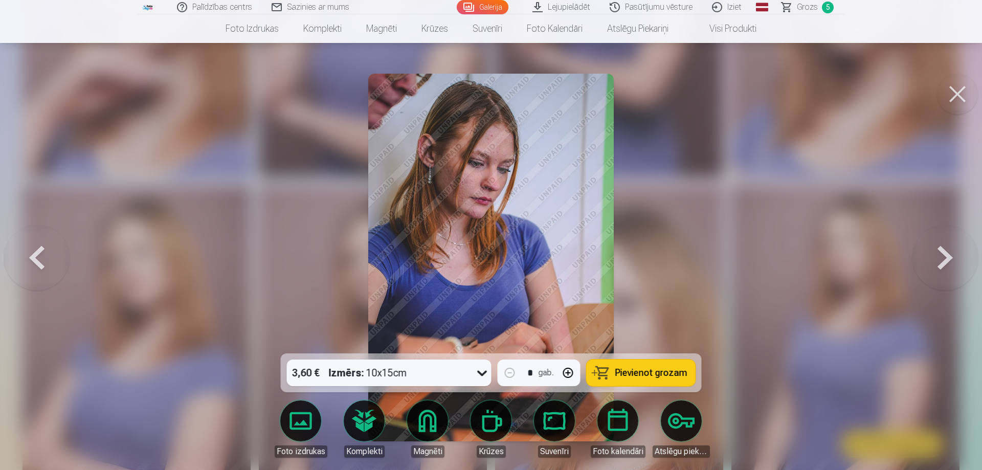
click at [936, 257] on button at bounding box center [945, 257] width 65 height 171
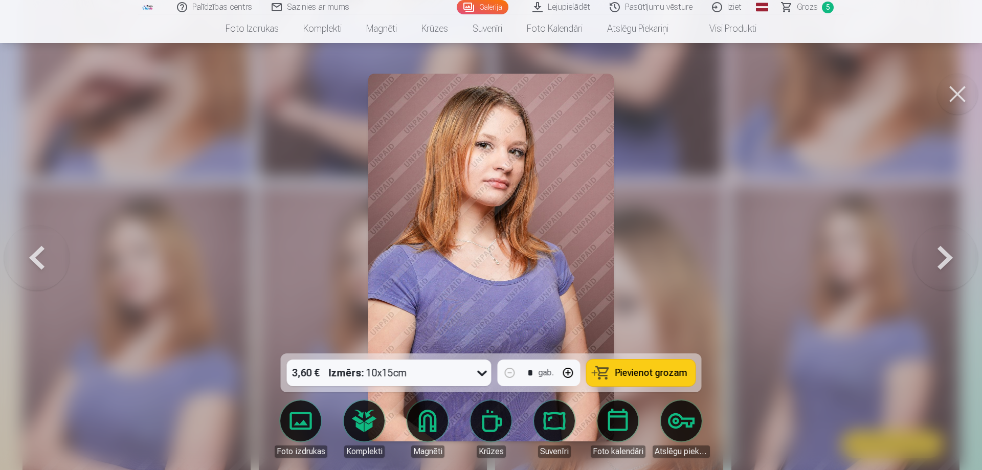
click at [936, 257] on button at bounding box center [945, 257] width 65 height 171
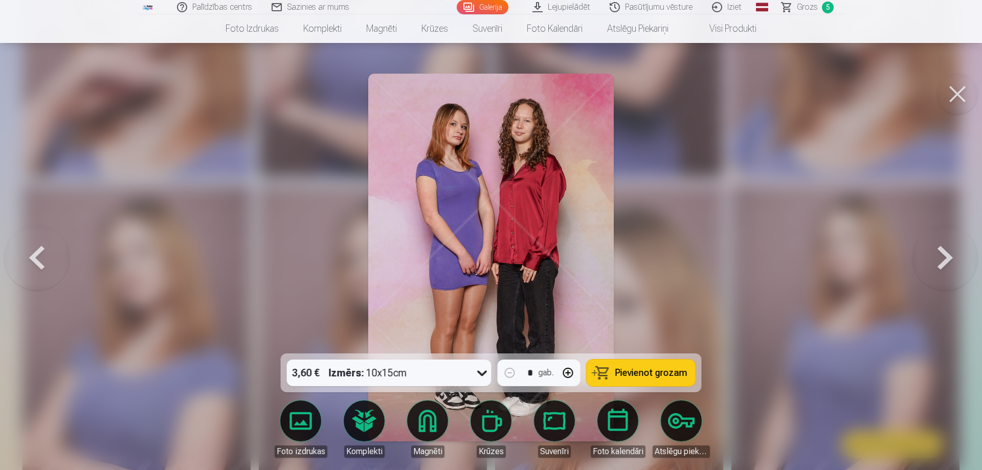
click at [648, 374] on span "Pievienot grozam" at bounding box center [652, 372] width 72 height 9
click at [949, 257] on button at bounding box center [945, 257] width 65 height 171
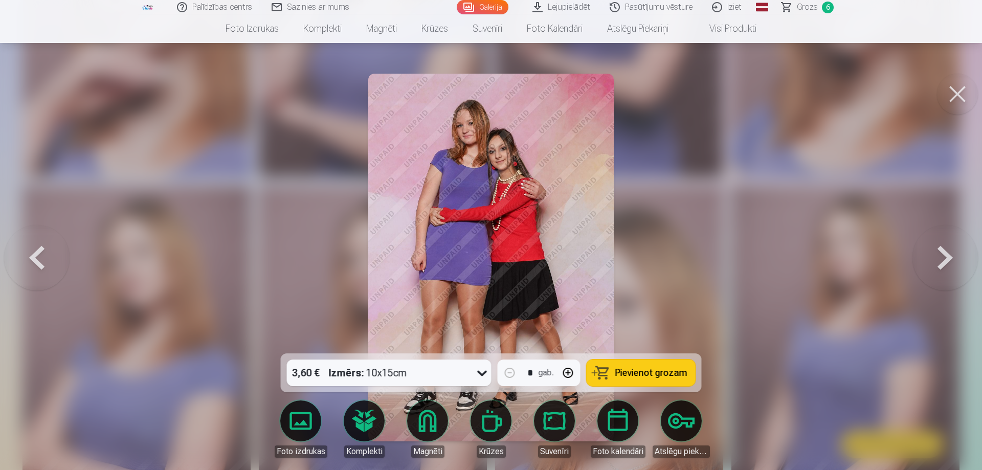
click at [950, 257] on button at bounding box center [945, 257] width 65 height 171
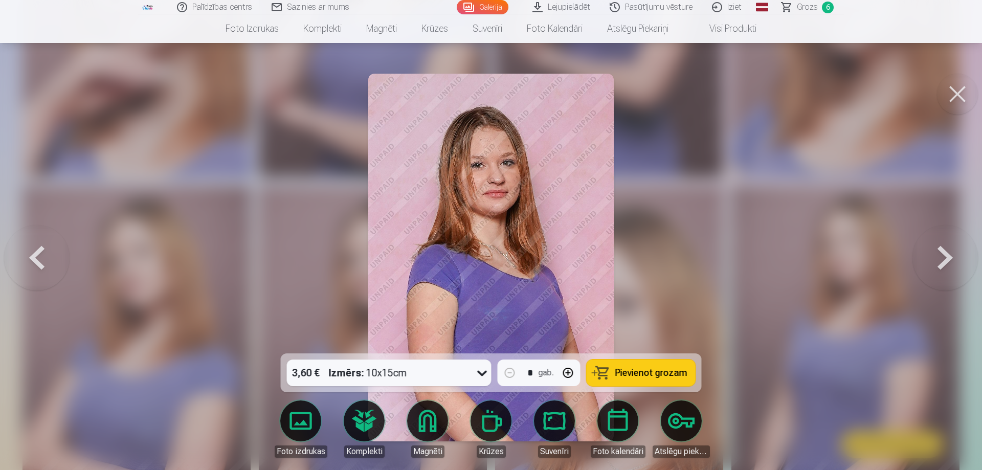
click at [30, 251] on button at bounding box center [36, 257] width 65 height 171
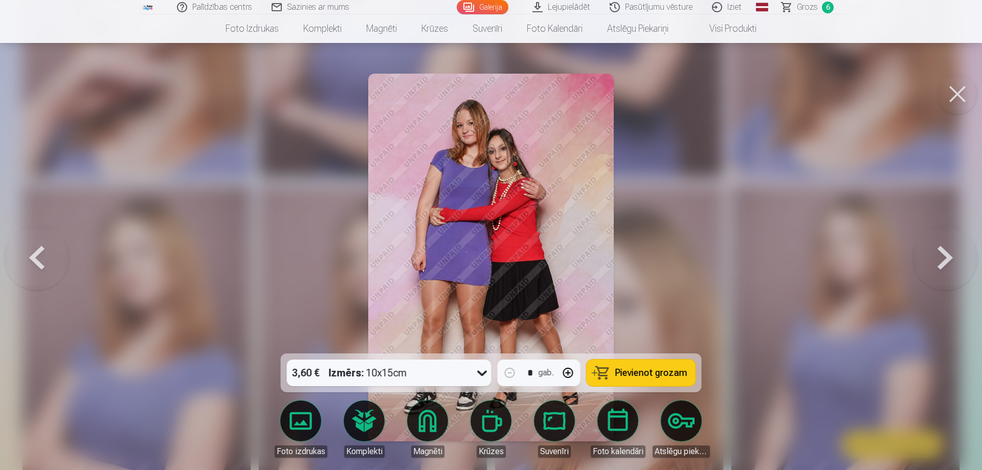
click at [667, 371] on span "Pievienot grozam" at bounding box center [652, 372] width 72 height 9
click at [953, 266] on button at bounding box center [945, 257] width 65 height 171
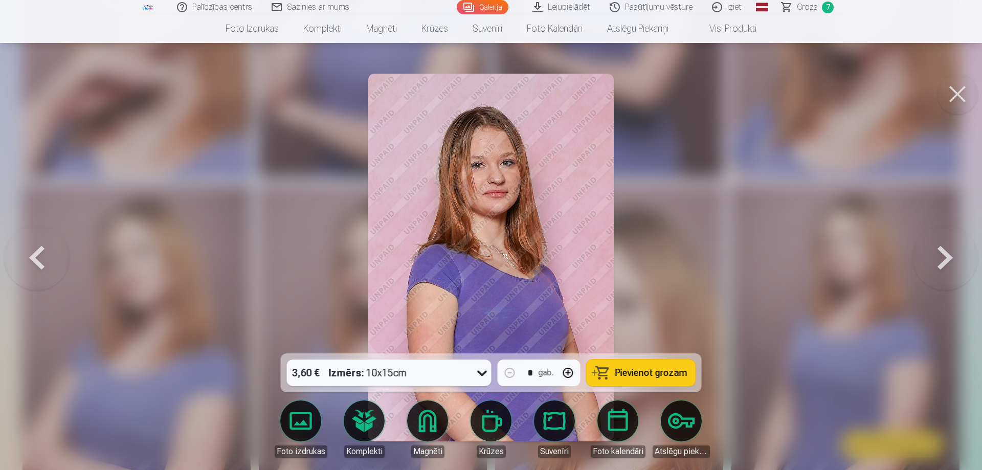
click at [953, 266] on button at bounding box center [945, 257] width 65 height 171
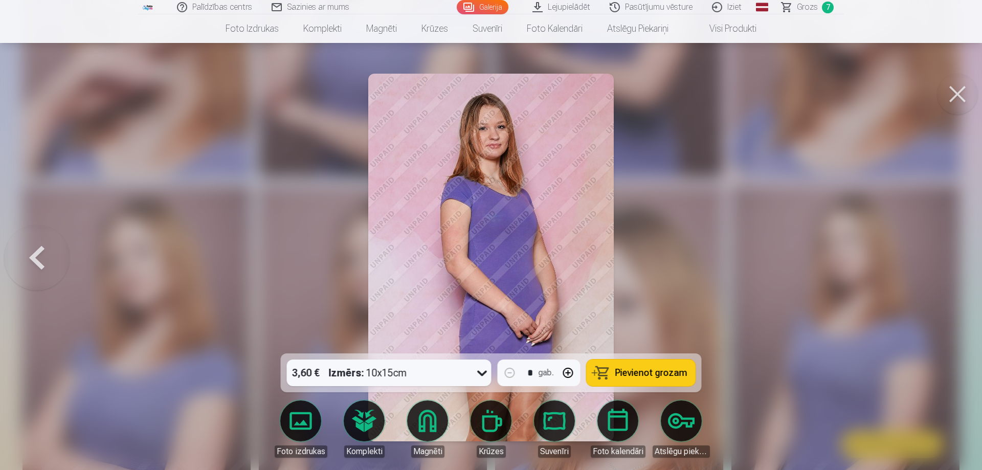
click at [953, 266] on div at bounding box center [491, 235] width 982 height 470
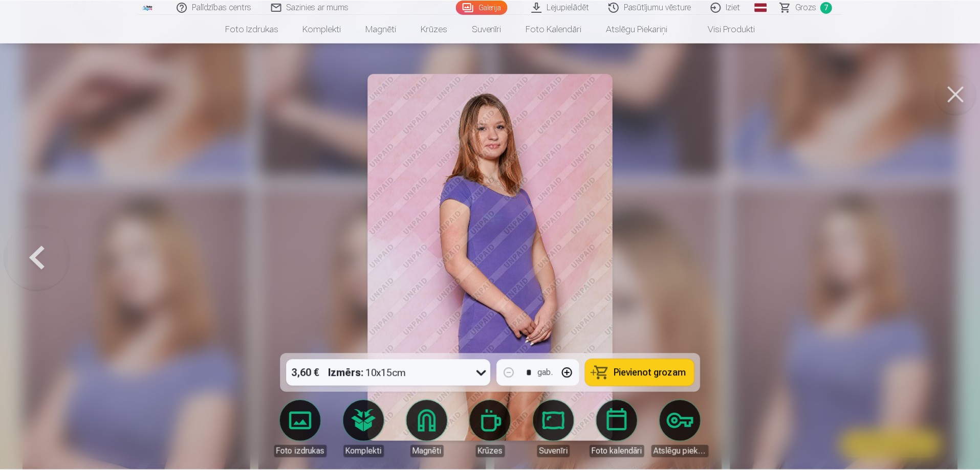
scroll to position [719, 0]
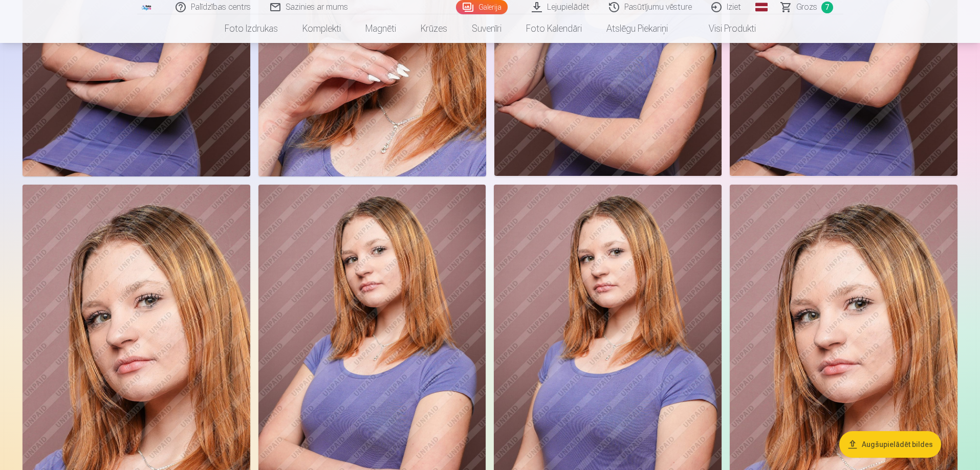
click at [798, 4] on span "Grozs" at bounding box center [806, 7] width 21 height 12
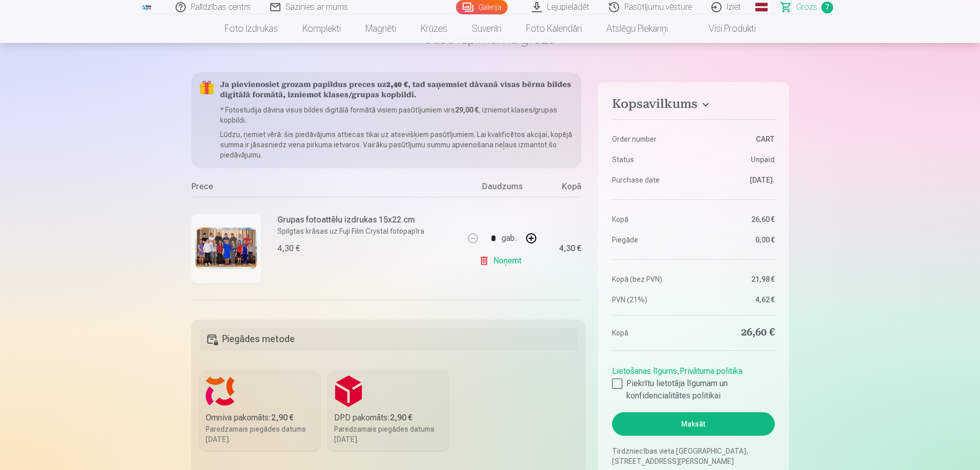
scroll to position [205, 0]
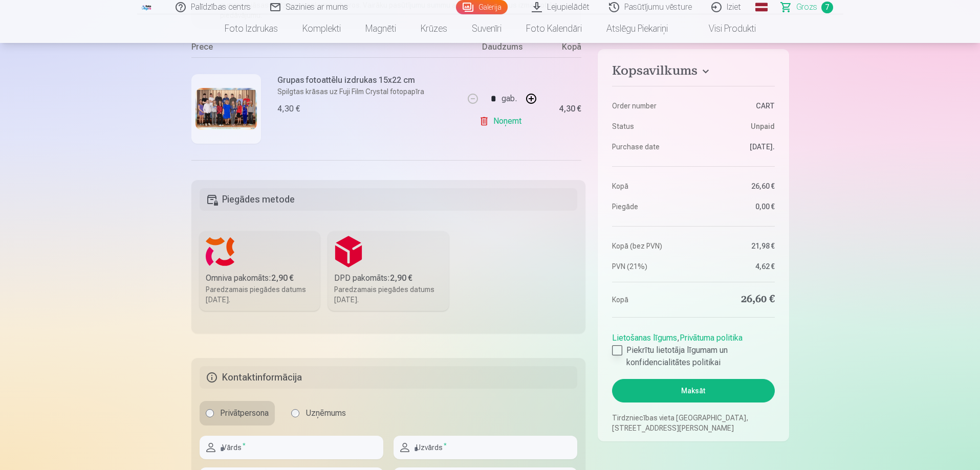
click at [614, 352] on div at bounding box center [617, 350] width 10 height 10
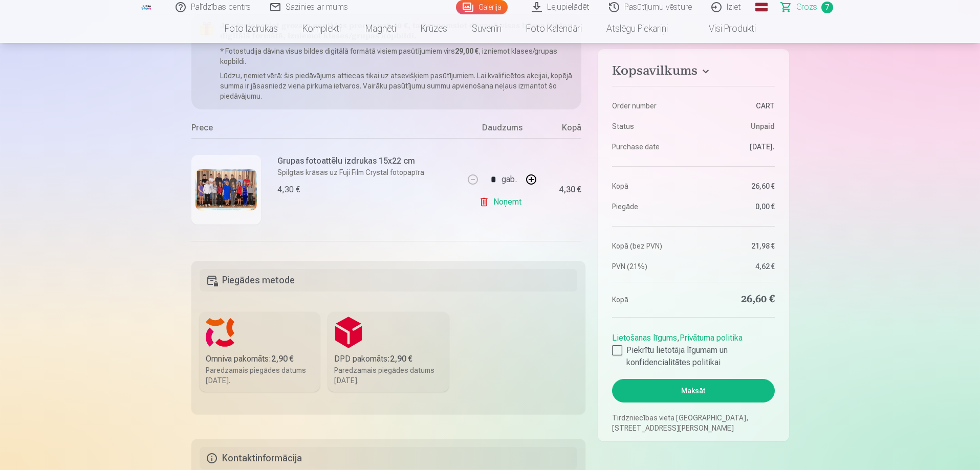
scroll to position [0, 0]
